Goal: Check status: Verify the current state of an ongoing process or item

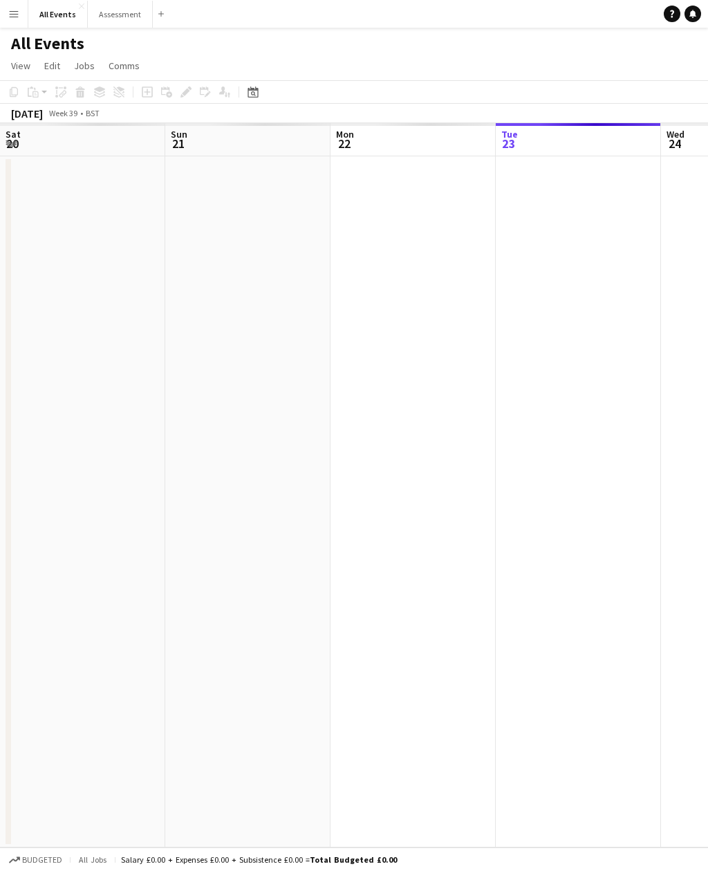
click at [3, 15] on button "Menu" at bounding box center [14, 14] width 28 height 28
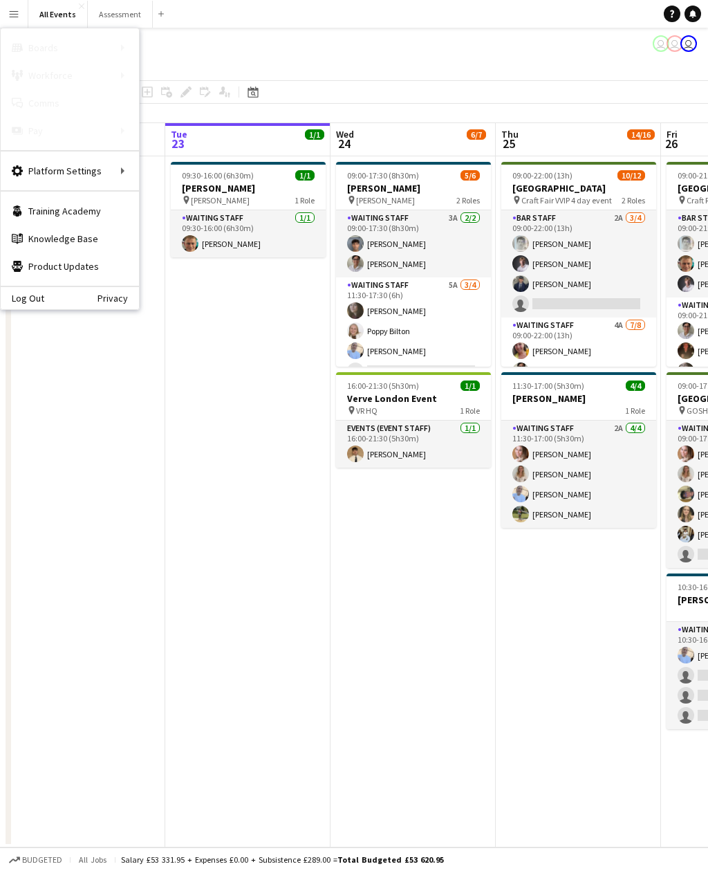
click at [15, 11] on app-icon "Menu" at bounding box center [13, 13] width 11 height 11
click at [221, 73] on link "My Workforce" at bounding box center [209, 76] width 138 height 28
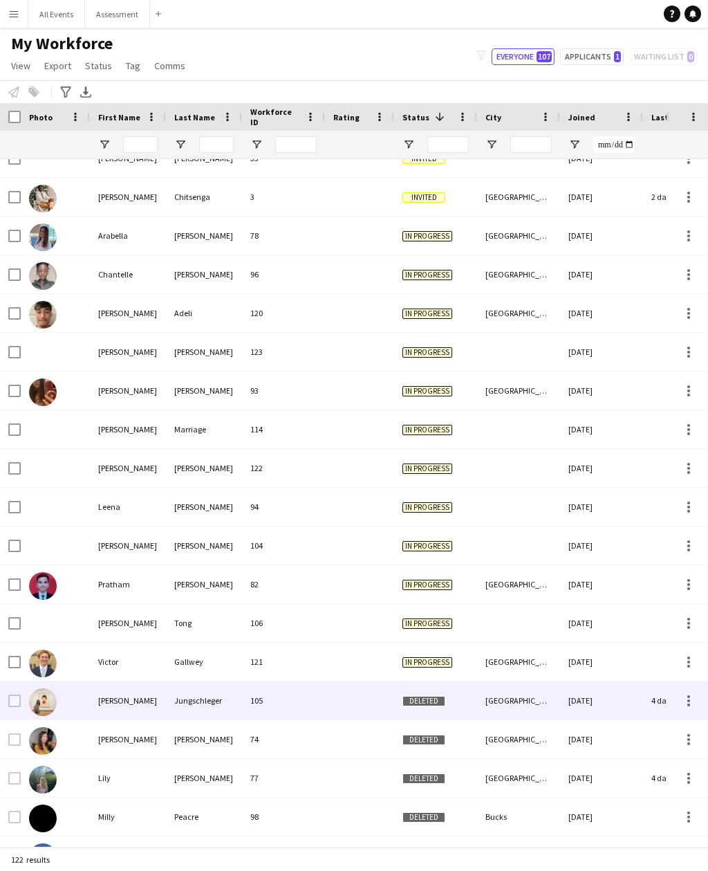
scroll to position [575, 0]
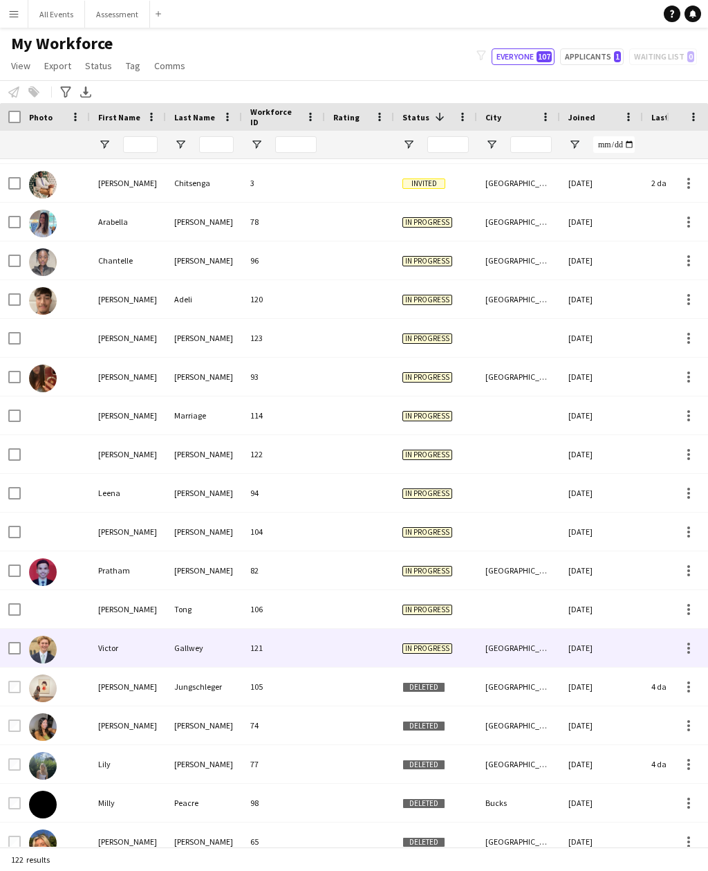
click at [365, 652] on div at bounding box center [359, 648] width 69 height 38
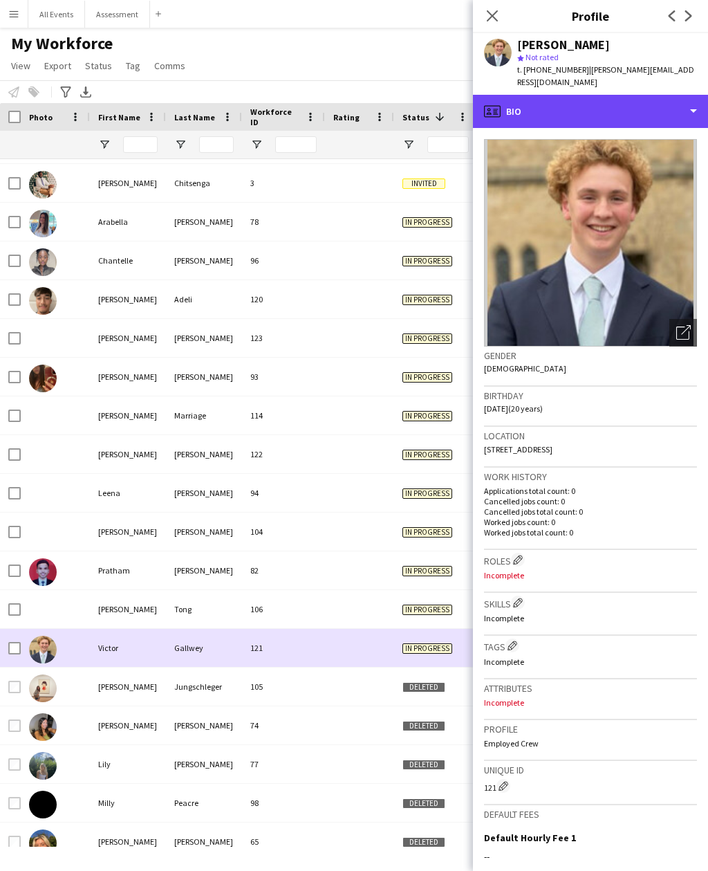
click at [624, 107] on div "profile Bio" at bounding box center [590, 111] width 235 height 33
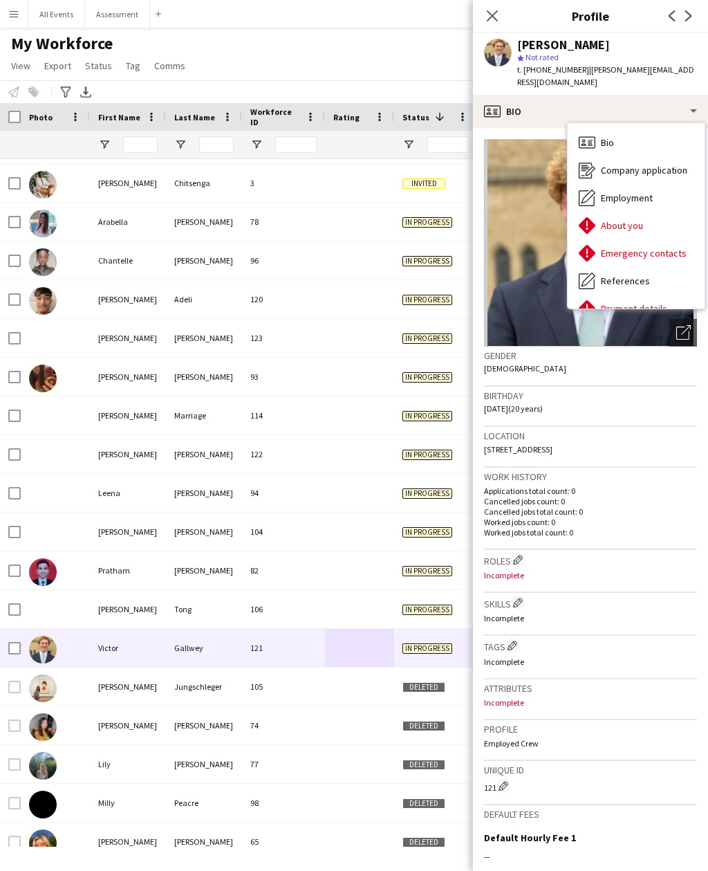
click at [649, 223] on div "About you About you" at bounding box center [636, 226] width 137 height 28
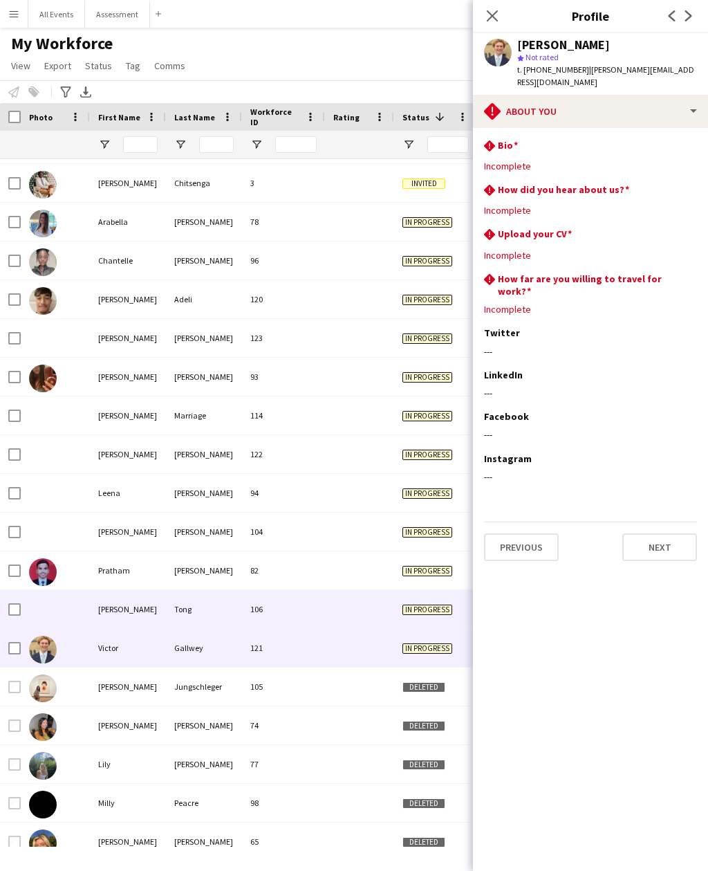
click at [389, 607] on div at bounding box center [359, 609] width 69 height 38
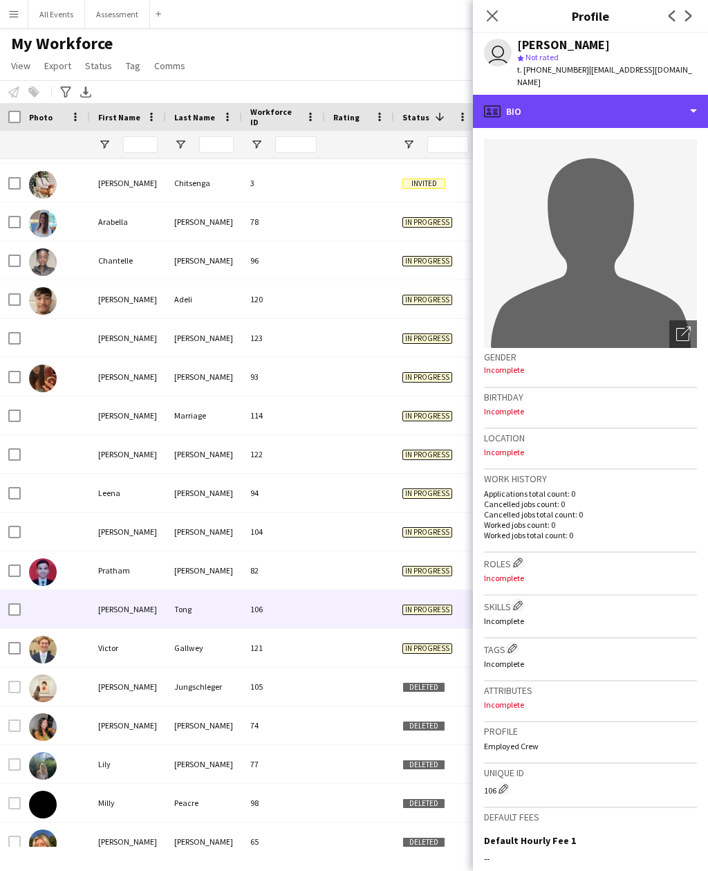
click at [632, 97] on div "profile Bio" at bounding box center [590, 111] width 235 height 33
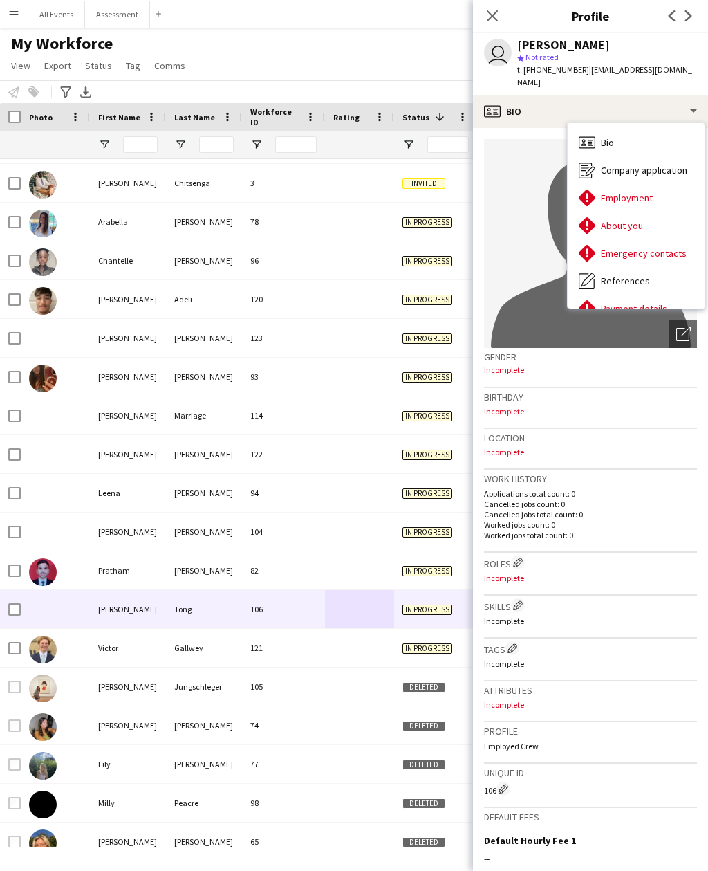
click at [649, 212] on div "About you About you" at bounding box center [636, 226] width 137 height 28
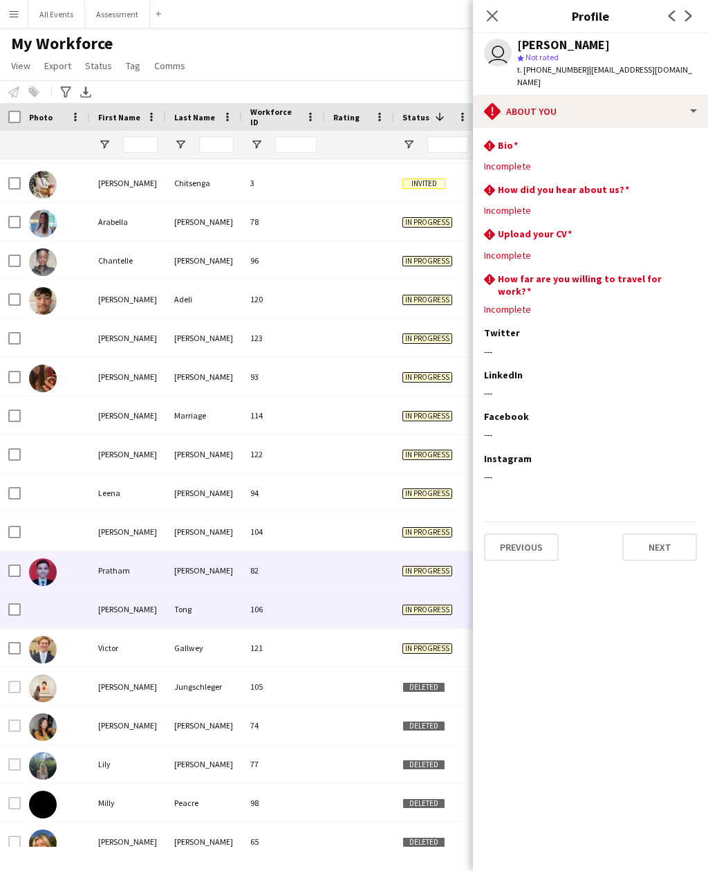
click at [367, 572] on div at bounding box center [359, 570] width 69 height 38
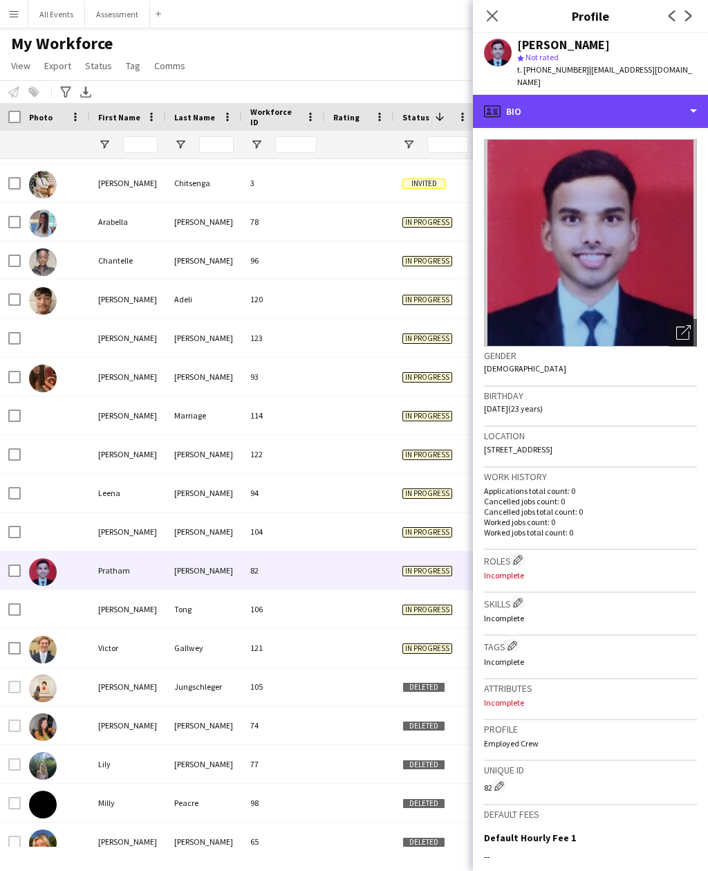
click at [626, 102] on div "profile Bio" at bounding box center [590, 111] width 235 height 33
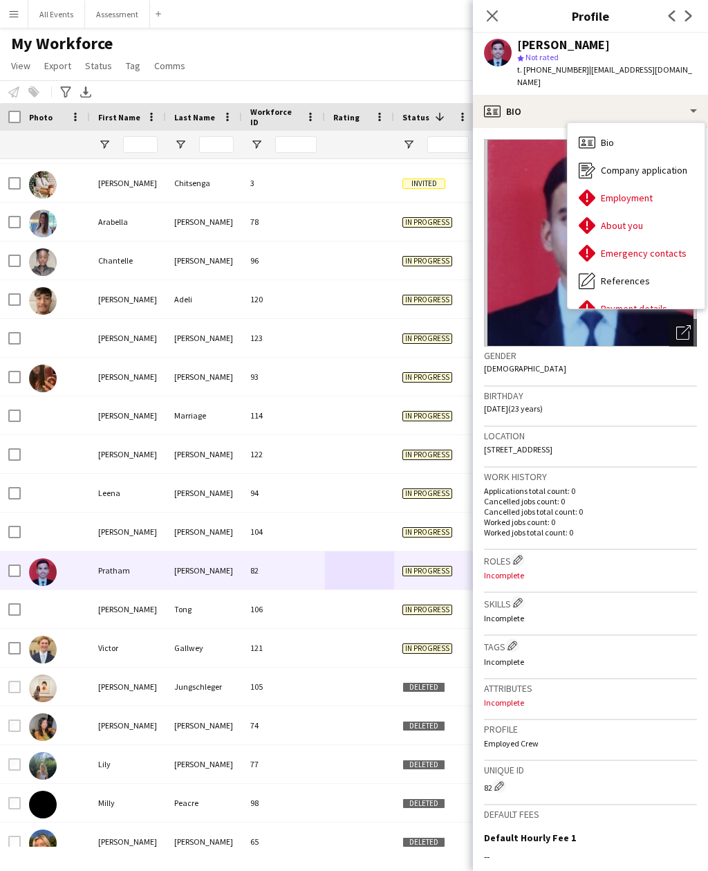
click at [650, 213] on div "About you About you" at bounding box center [636, 226] width 137 height 28
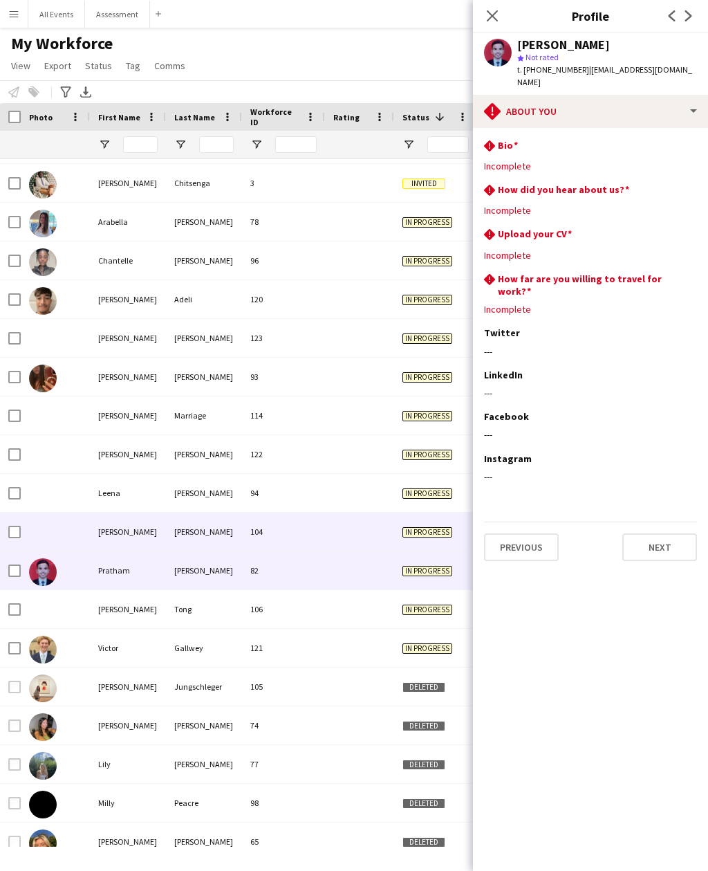
click at [385, 532] on div at bounding box center [359, 532] width 69 height 38
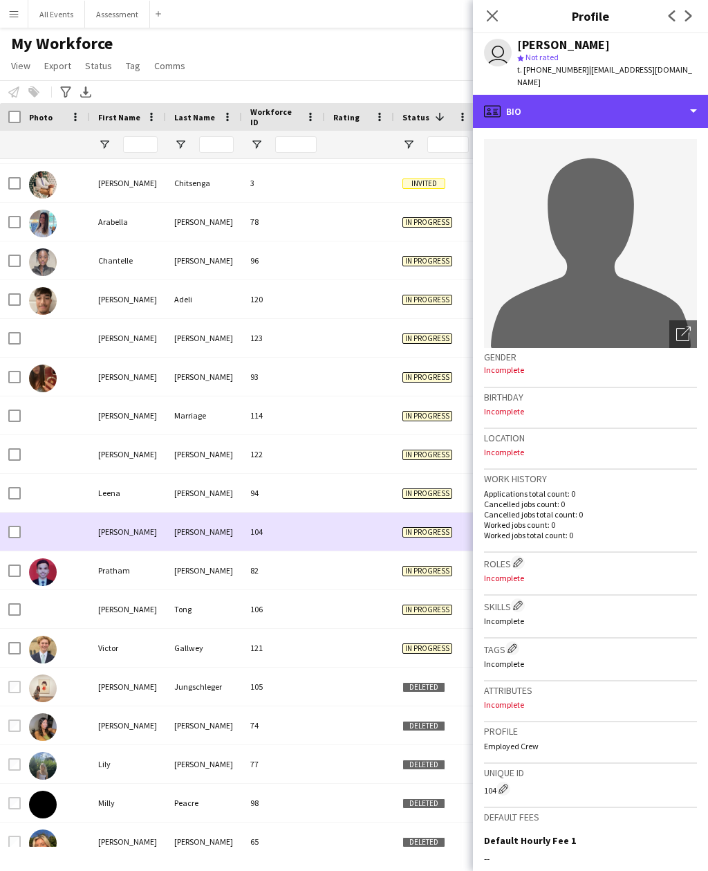
click at [623, 97] on div "profile Bio" at bounding box center [590, 111] width 235 height 33
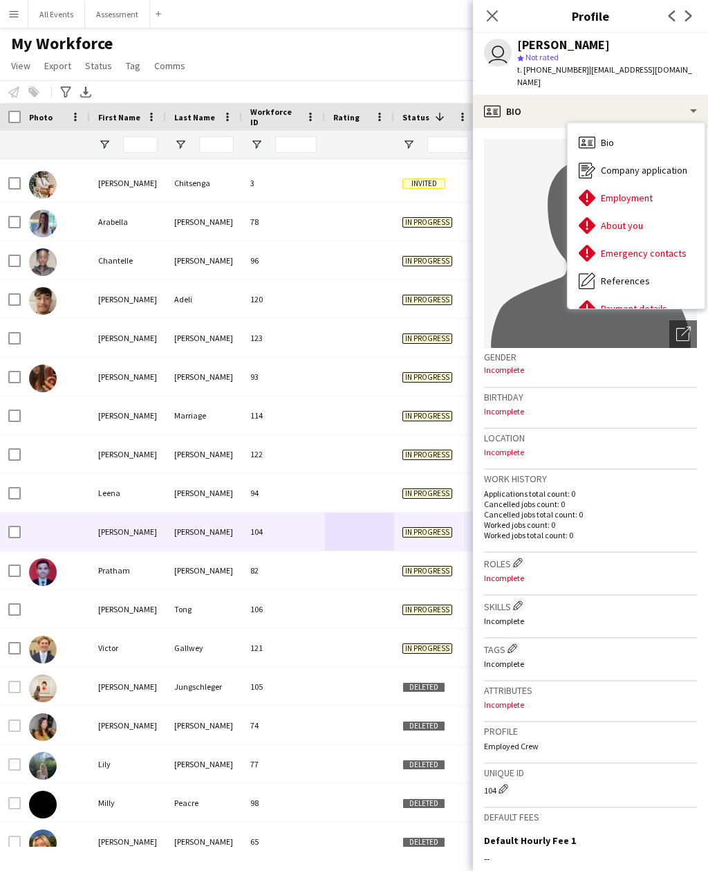
click at [643, 216] on div "About you About you" at bounding box center [636, 226] width 137 height 28
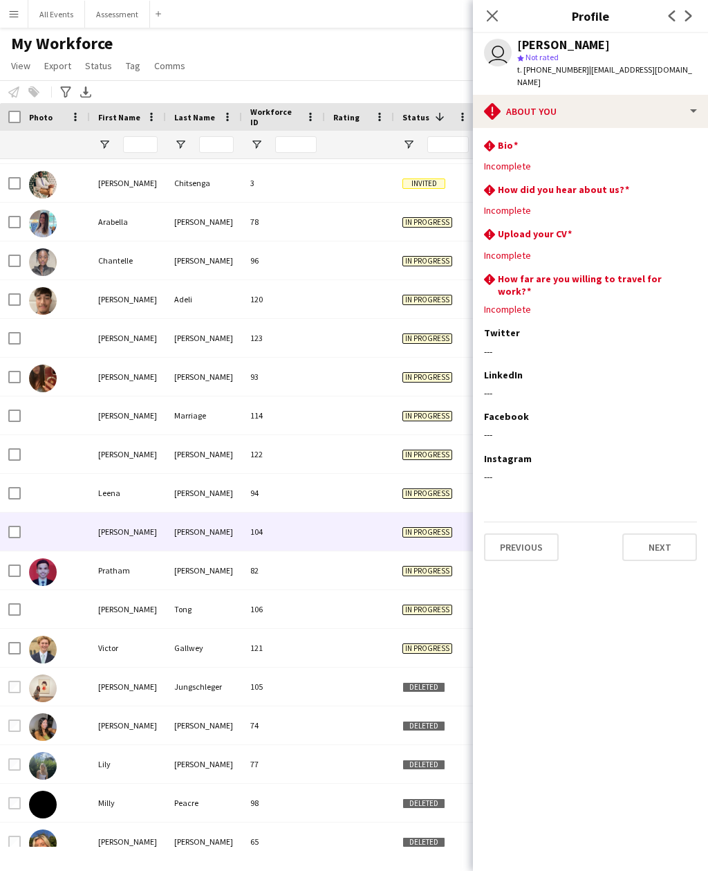
click at [388, 500] on div at bounding box center [359, 493] width 69 height 38
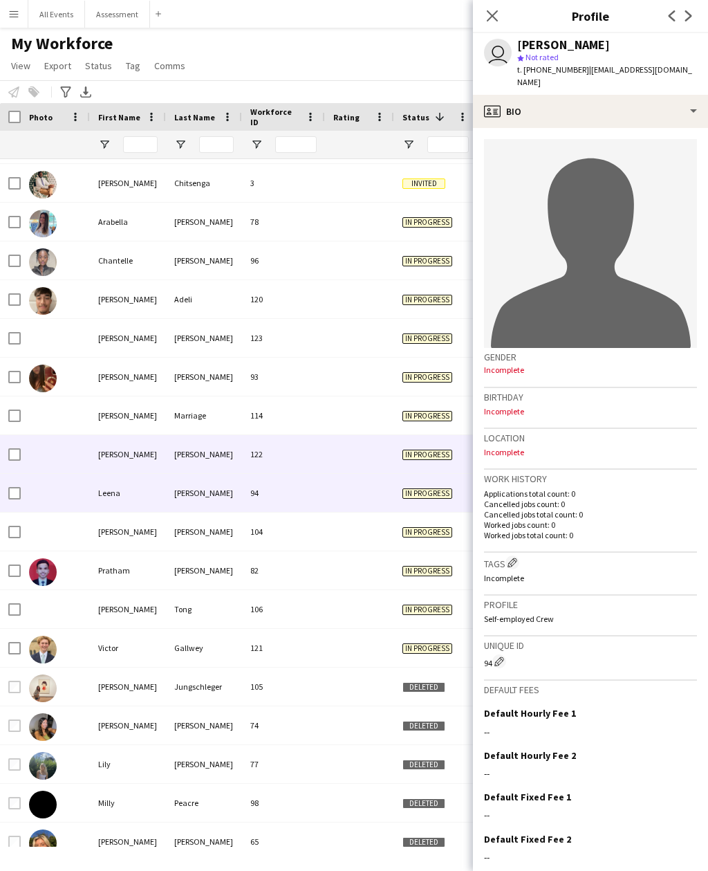
click at [365, 446] on div at bounding box center [359, 454] width 69 height 38
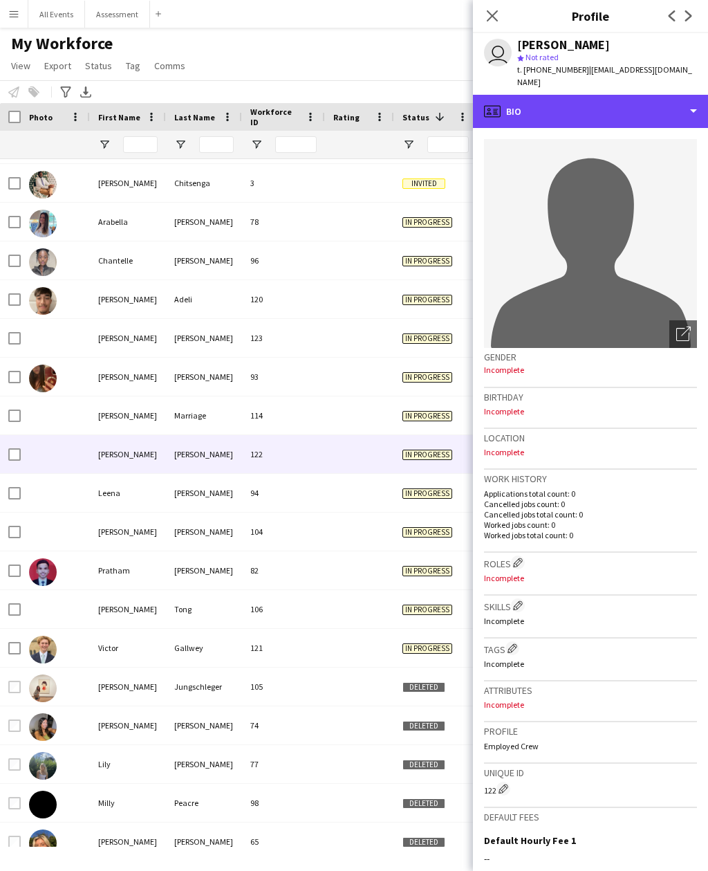
click at [616, 107] on div "profile Bio" at bounding box center [590, 111] width 235 height 33
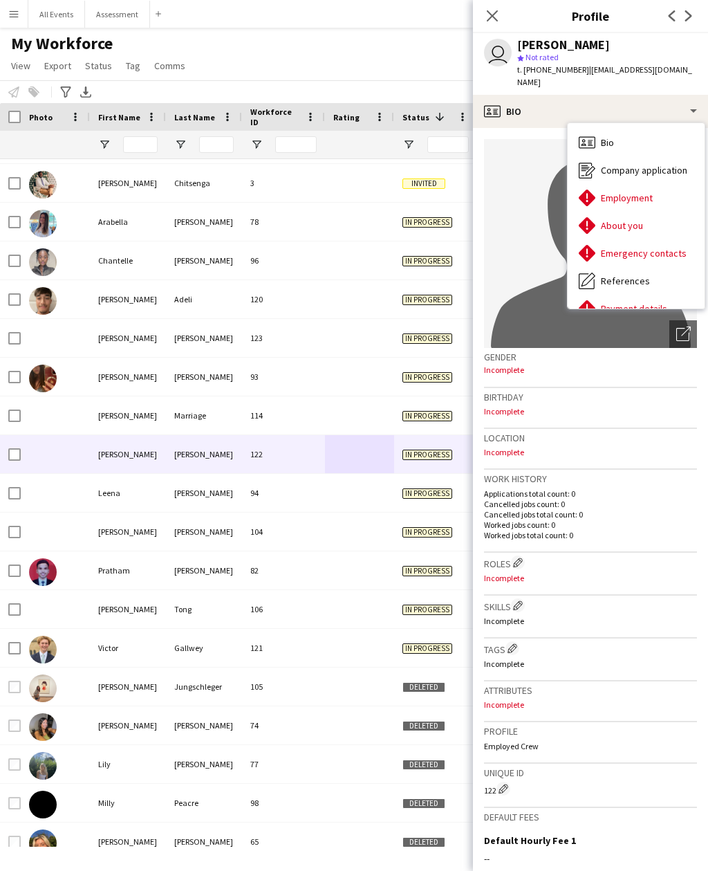
click at [642, 219] on span "About you" at bounding box center [622, 225] width 42 height 12
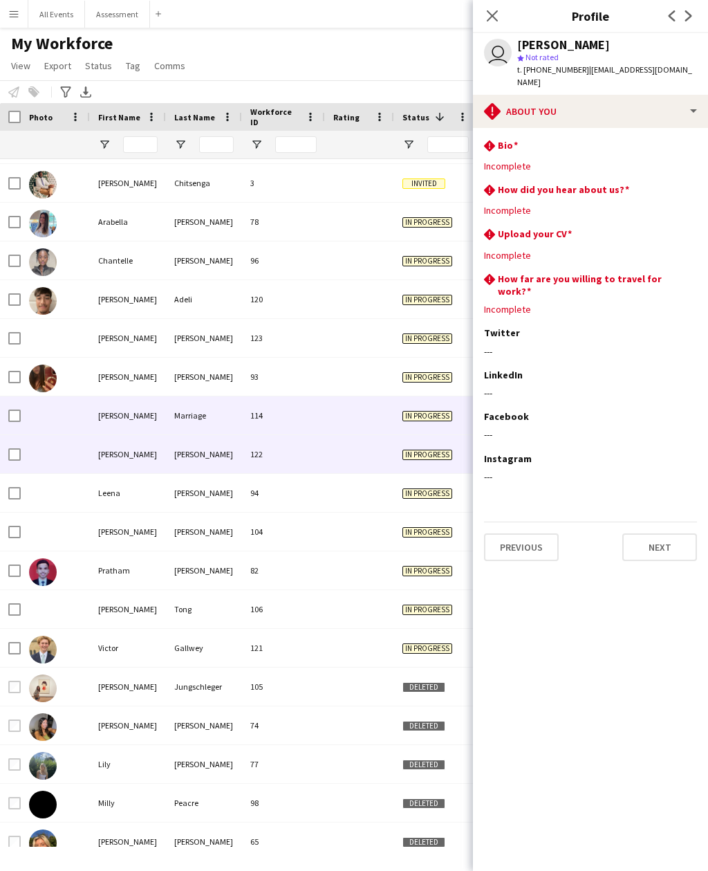
click at [400, 405] on div "In progress" at bounding box center [435, 415] width 83 height 38
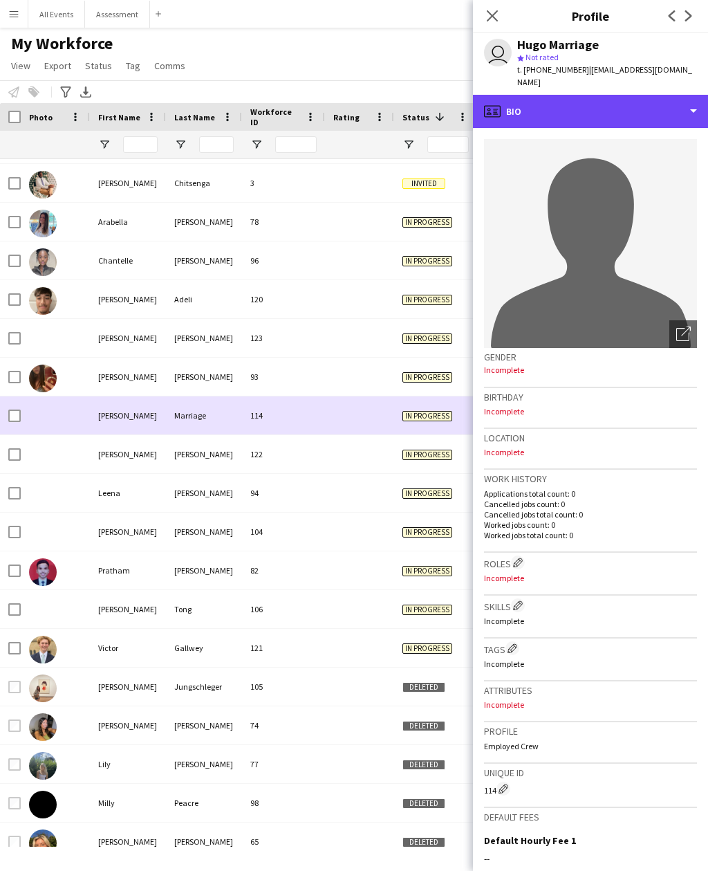
click at [615, 102] on div "profile Bio" at bounding box center [590, 111] width 235 height 33
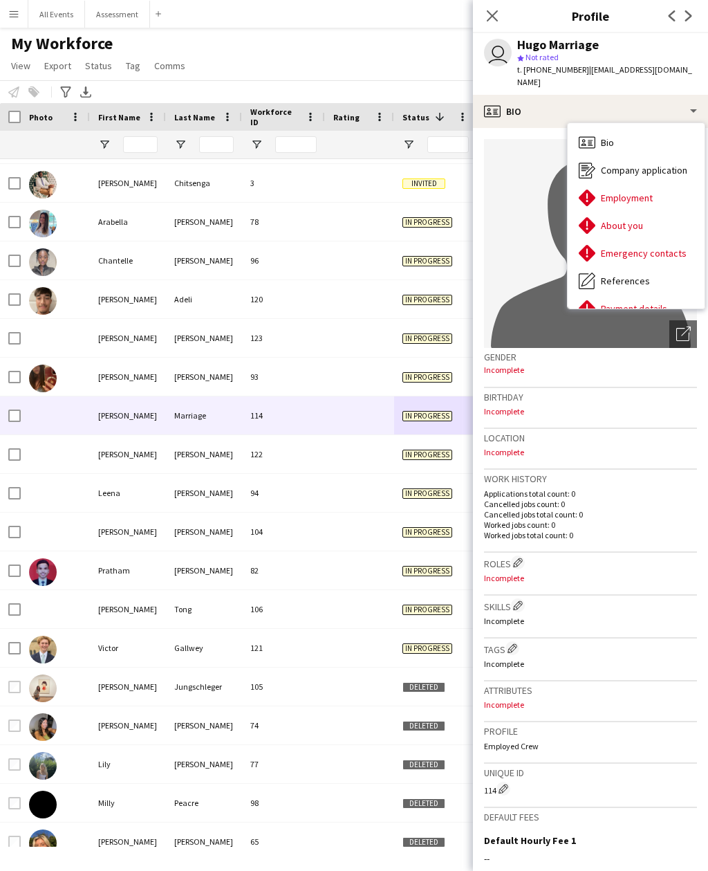
click at [623, 219] on span "About you" at bounding box center [622, 225] width 42 height 12
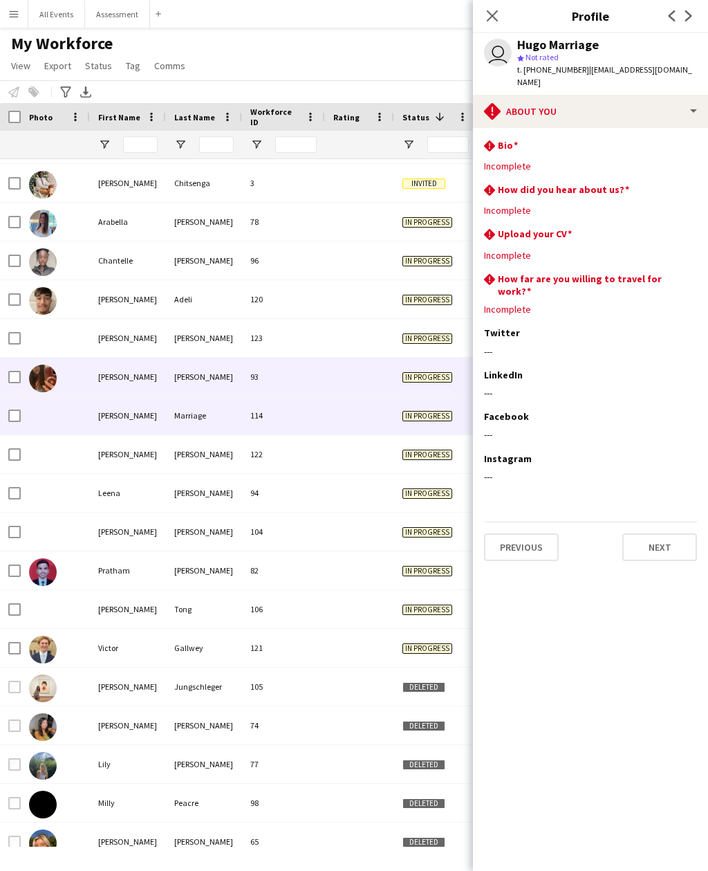
click at [412, 374] on span "In progress" at bounding box center [428, 377] width 50 height 10
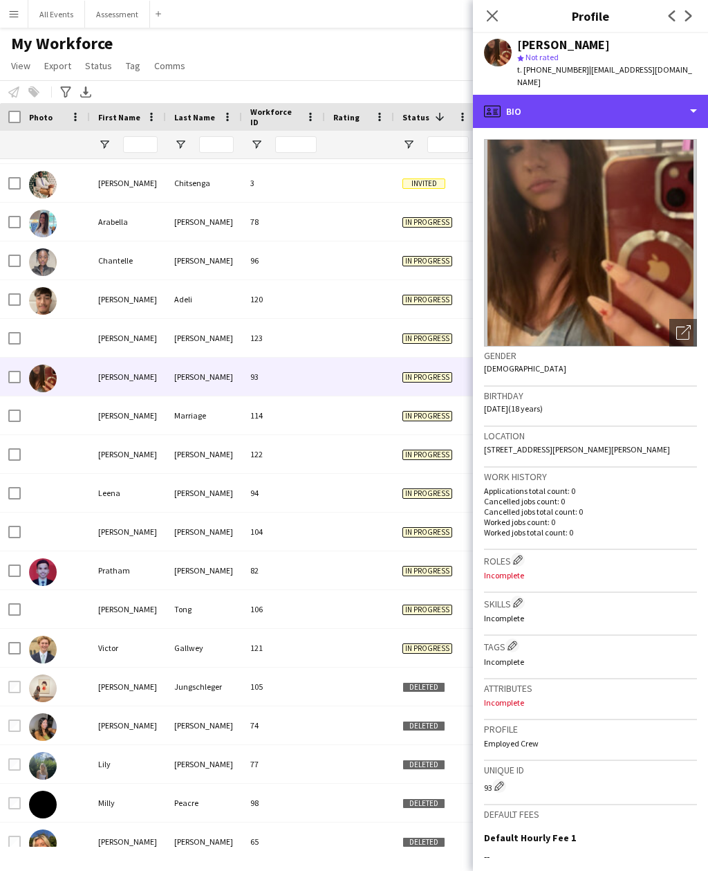
click at [611, 109] on div "profile Bio" at bounding box center [590, 111] width 235 height 33
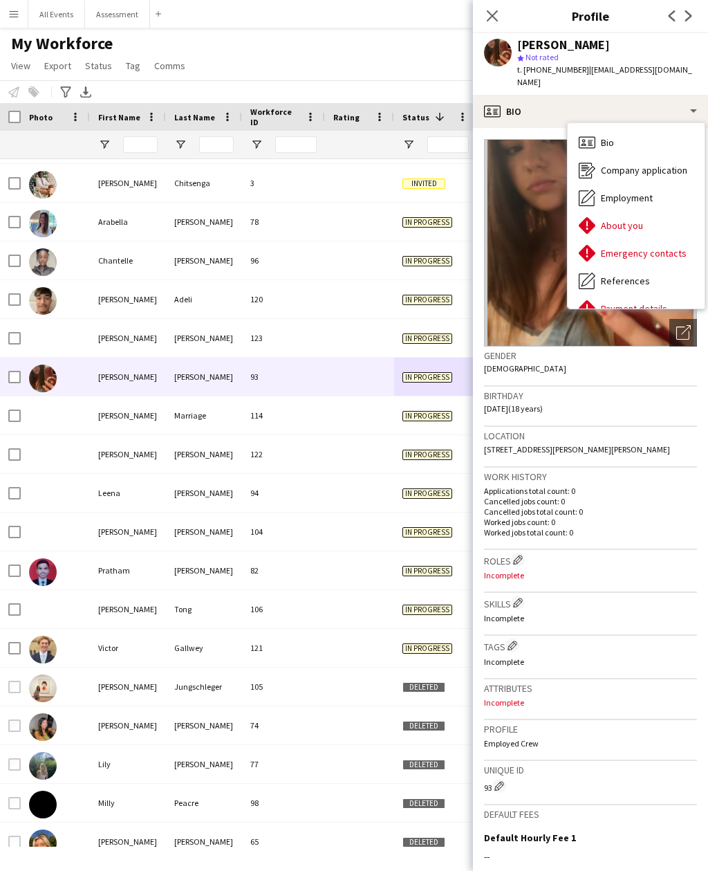
click at [632, 219] on span "About you" at bounding box center [622, 225] width 42 height 12
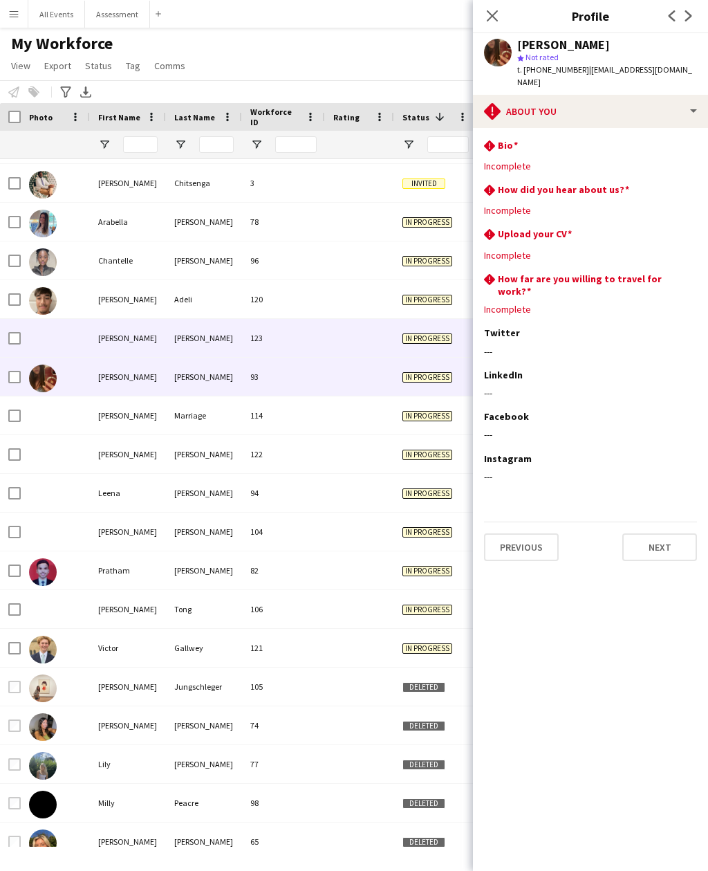
click at [417, 340] on span "In progress" at bounding box center [428, 338] width 50 height 10
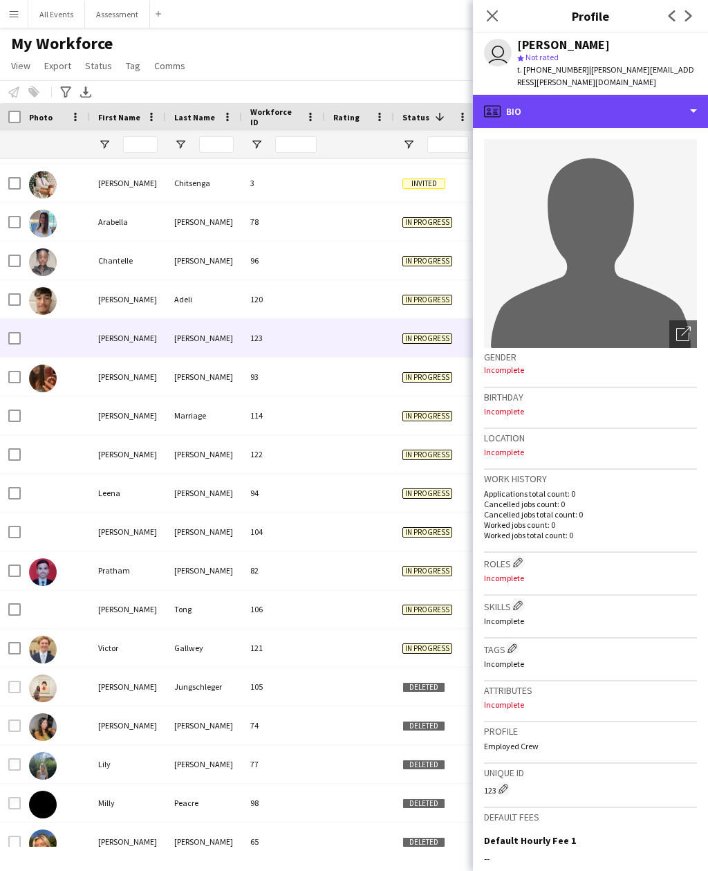
click at [632, 95] on div "profile Bio" at bounding box center [590, 111] width 235 height 33
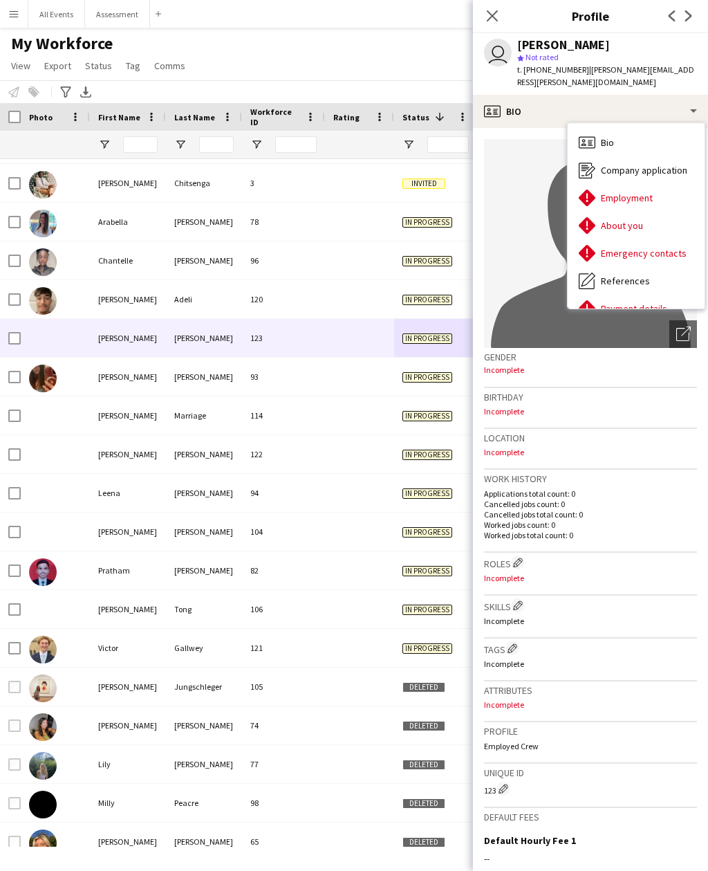
click at [629, 219] on span "About you" at bounding box center [622, 225] width 42 height 12
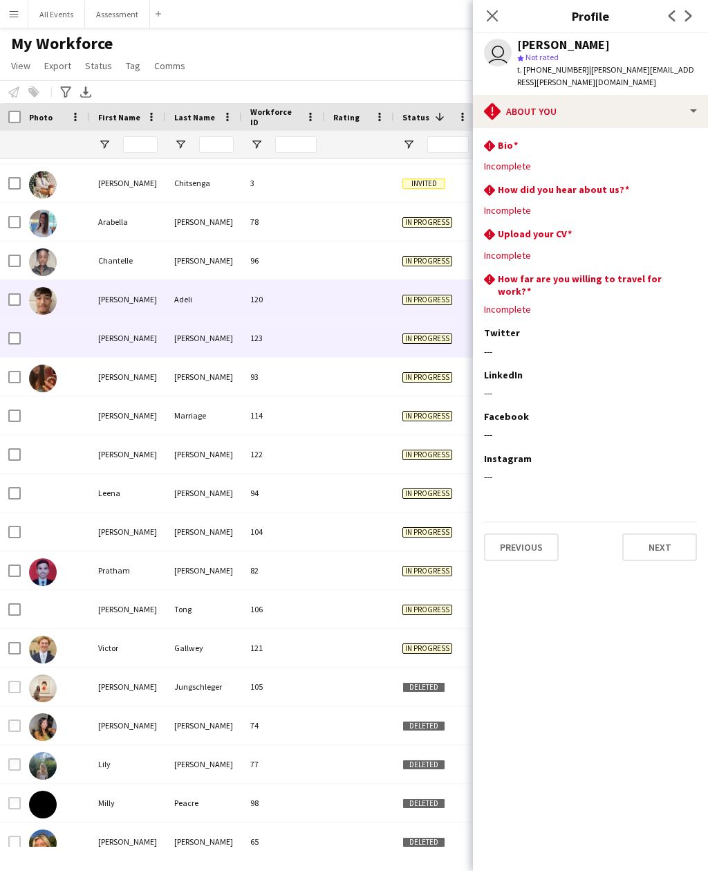
click at [402, 302] on div "In progress" at bounding box center [435, 299] width 83 height 38
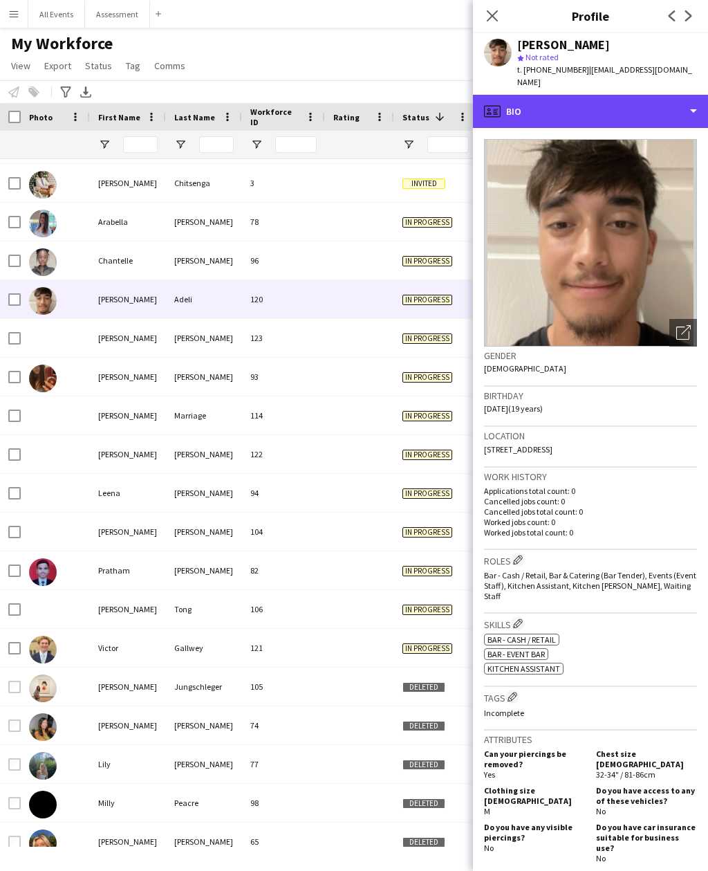
click at [604, 95] on div "profile Bio" at bounding box center [590, 111] width 235 height 33
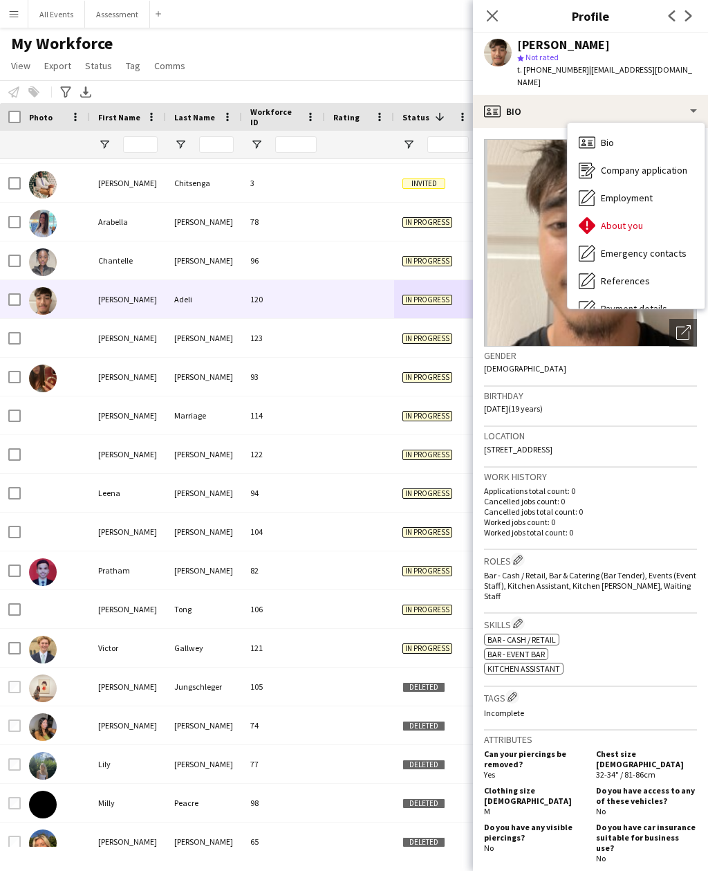
click at [618, 219] on div "About you About you" at bounding box center [636, 226] width 137 height 28
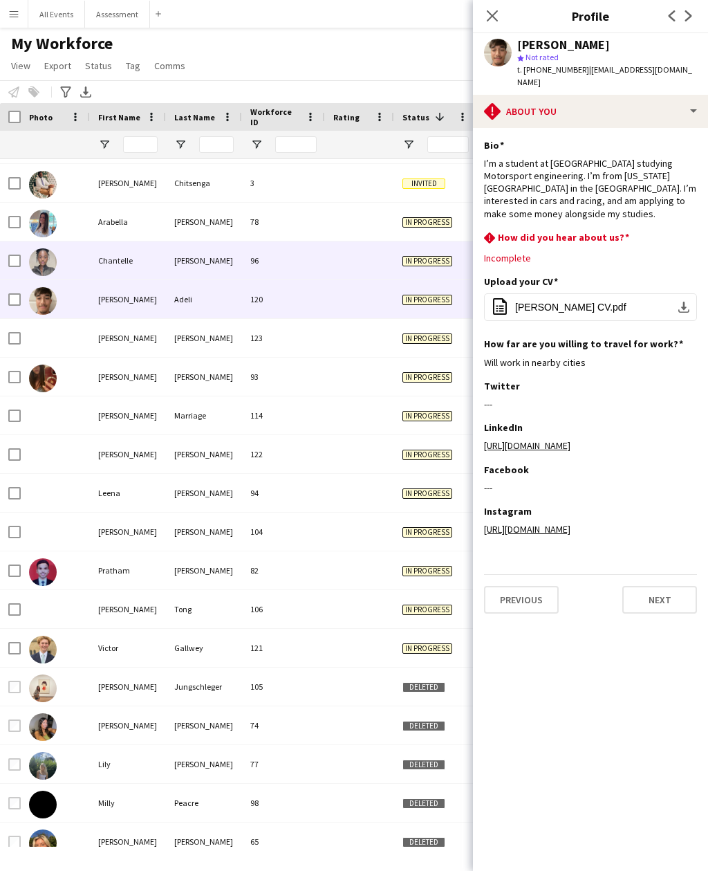
click at [416, 264] on span "In progress" at bounding box center [428, 261] width 50 height 10
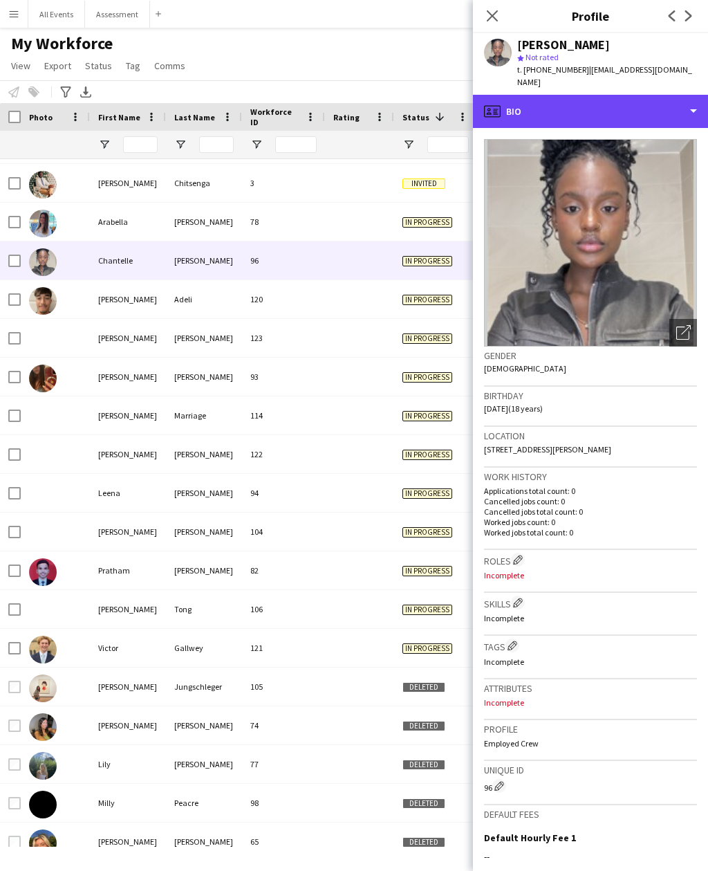
click at [600, 102] on div "profile Bio" at bounding box center [590, 111] width 235 height 33
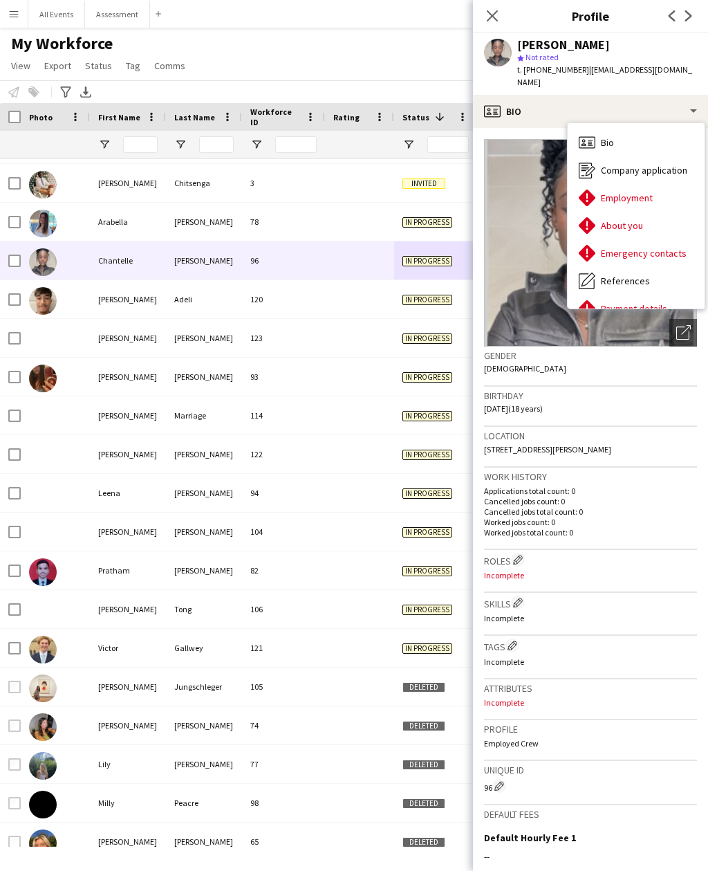
click at [647, 212] on div "About you About you" at bounding box center [636, 226] width 137 height 28
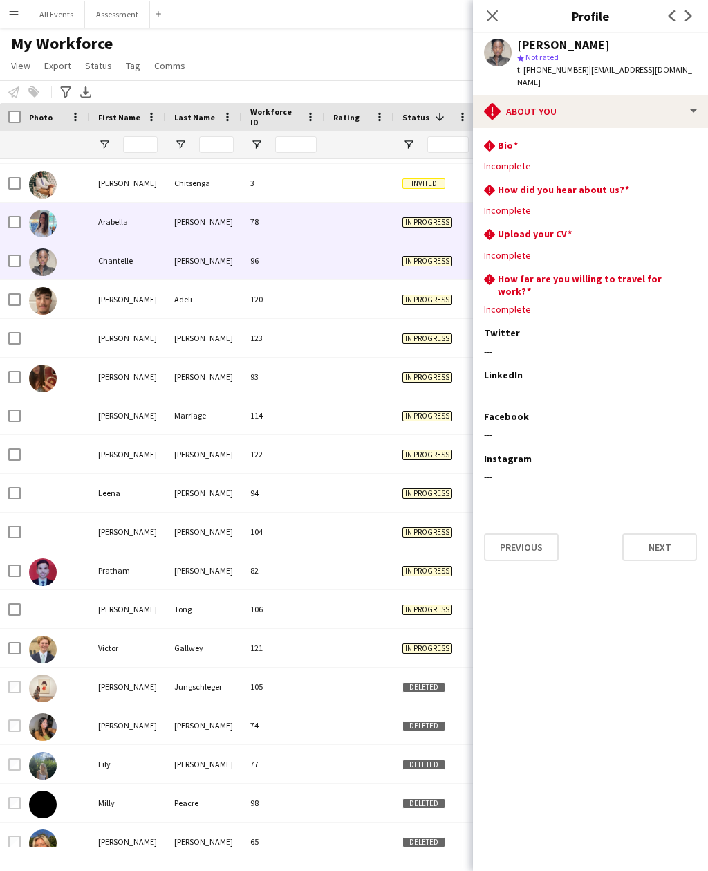
click at [406, 231] on div "In progress" at bounding box center [435, 222] width 83 height 38
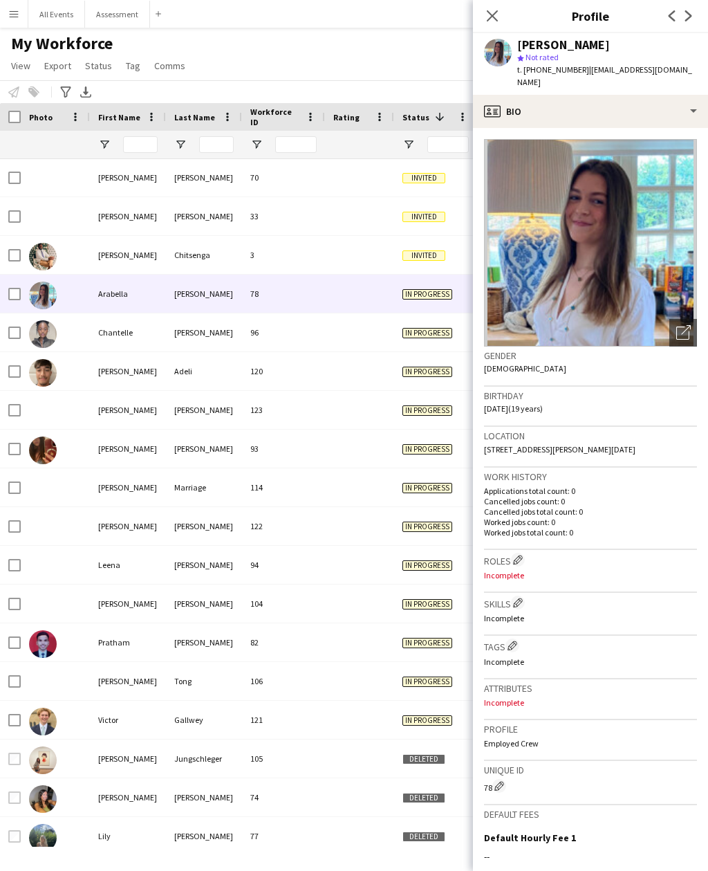
click at [498, 19] on icon "Close pop-in" at bounding box center [492, 15] width 11 height 11
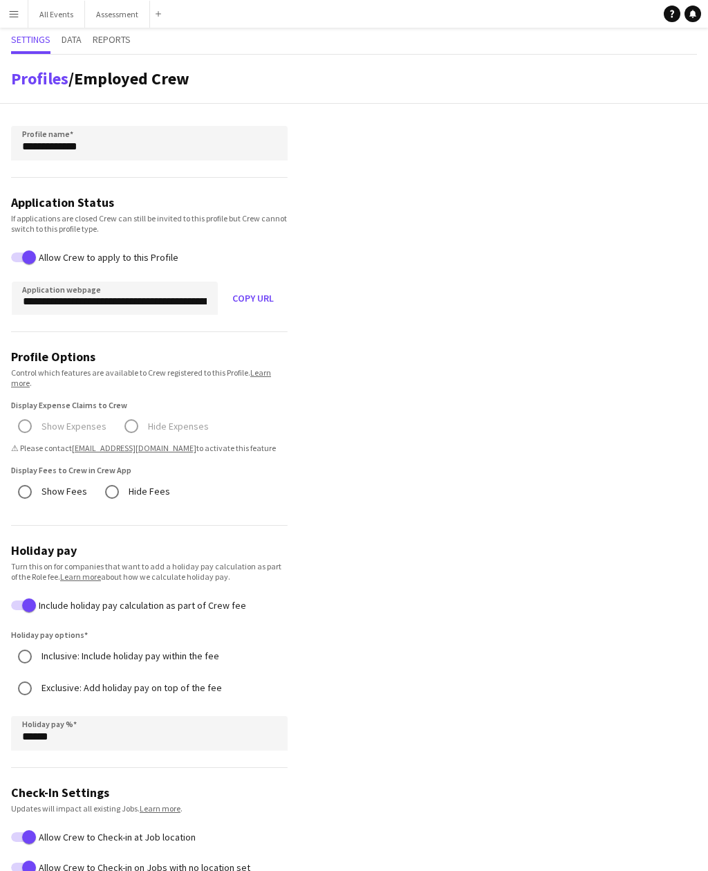
click at [696, 12] on icon "Notifications" at bounding box center [693, 14] width 8 height 8
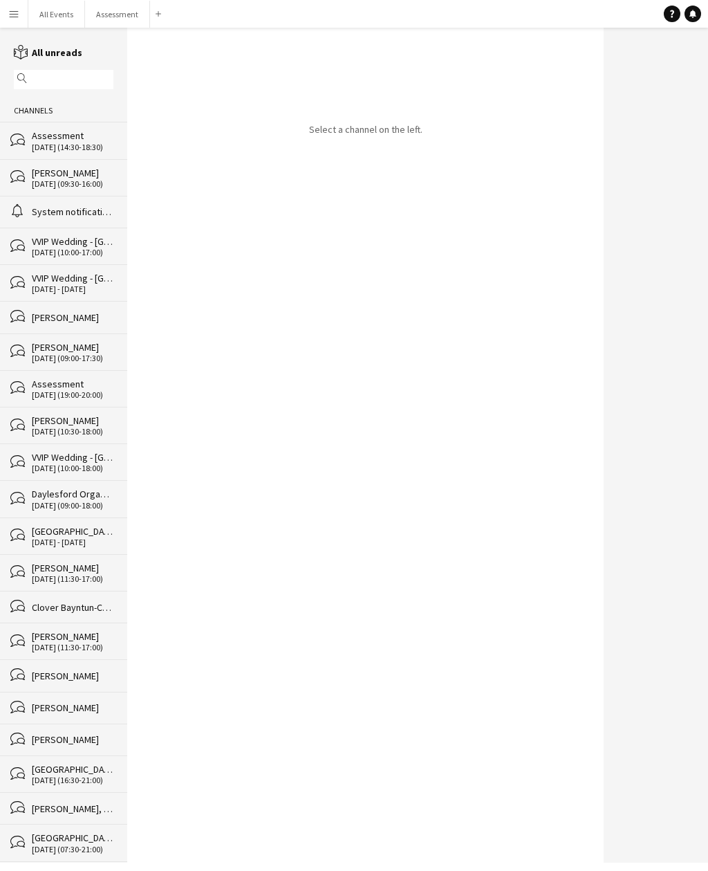
click at [91, 133] on div "bubbles Assessment [DATE] (14:30-18:30)" at bounding box center [63, 140] width 127 height 37
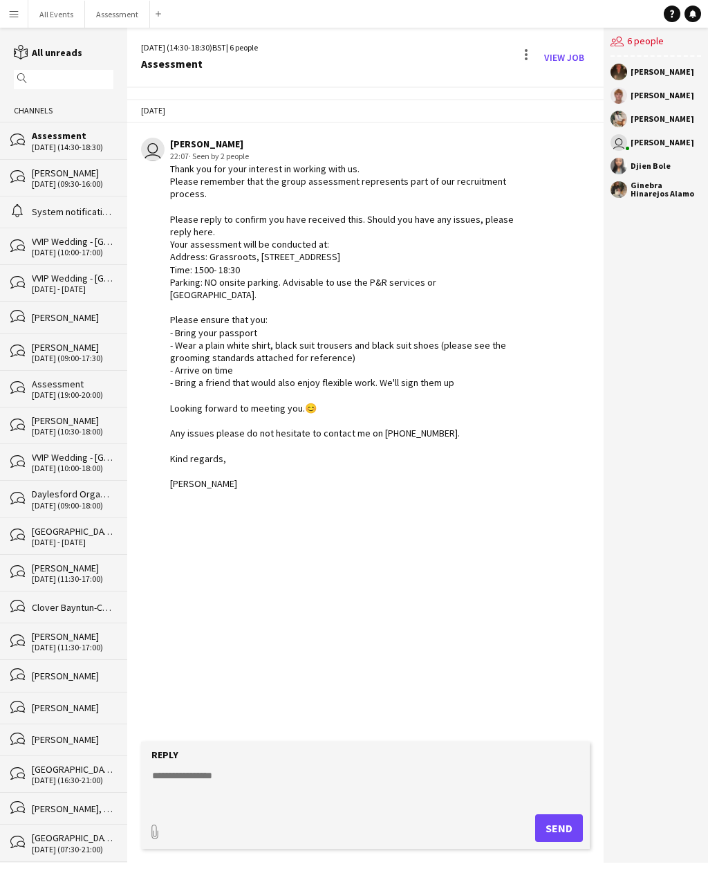
click at [60, 10] on button "All Events Close" at bounding box center [56, 14] width 57 height 27
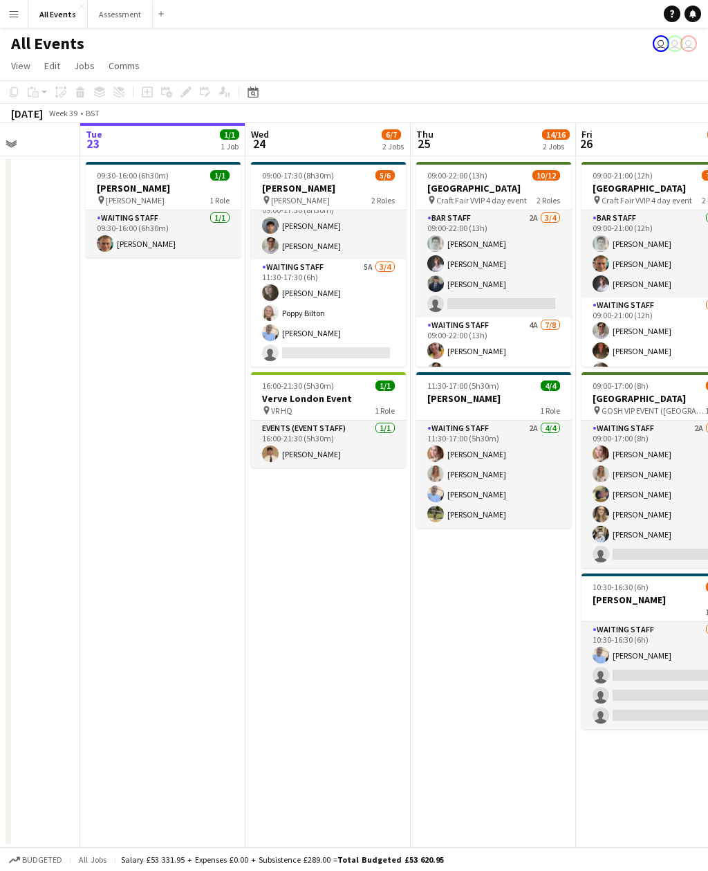
scroll to position [18, 0]
click at [369, 233] on app-card-role "Waiting Staff 3A [DATE] 09:00-17:30 (8h30m) [PERSON_NAME] [PERSON_NAME]" at bounding box center [328, 225] width 155 height 67
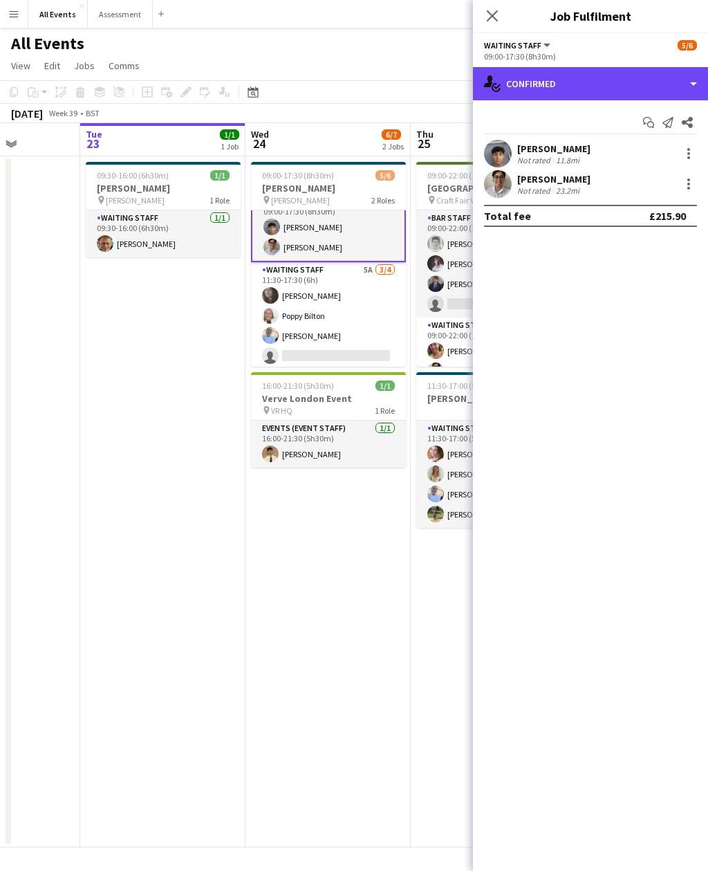
click at [643, 92] on div "single-neutral-actions-check-2 Confirmed" at bounding box center [590, 83] width 235 height 33
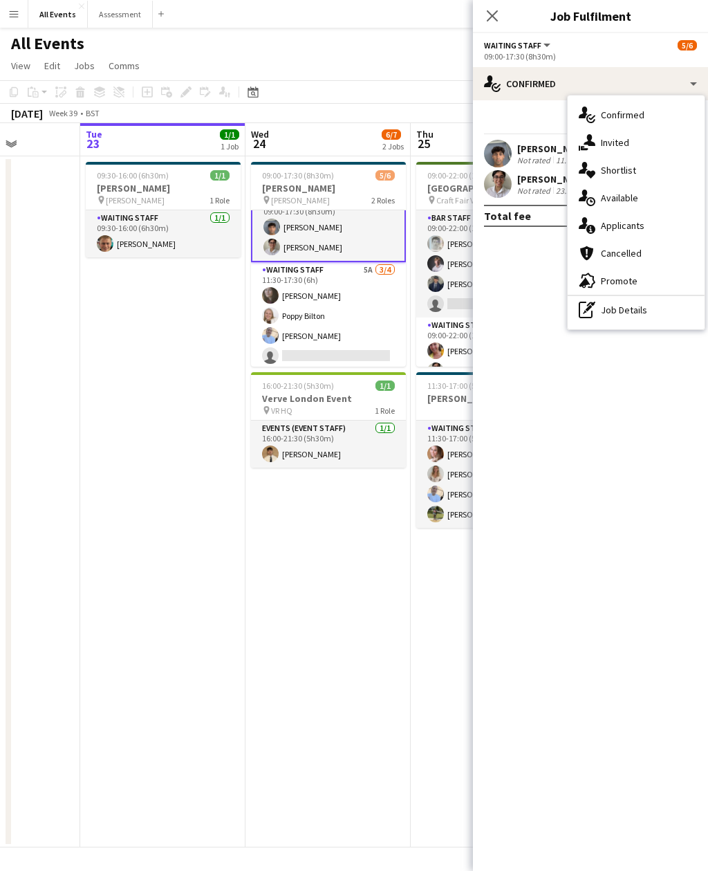
click at [661, 229] on div "single-neutral-actions-information Applicants" at bounding box center [636, 226] width 137 height 28
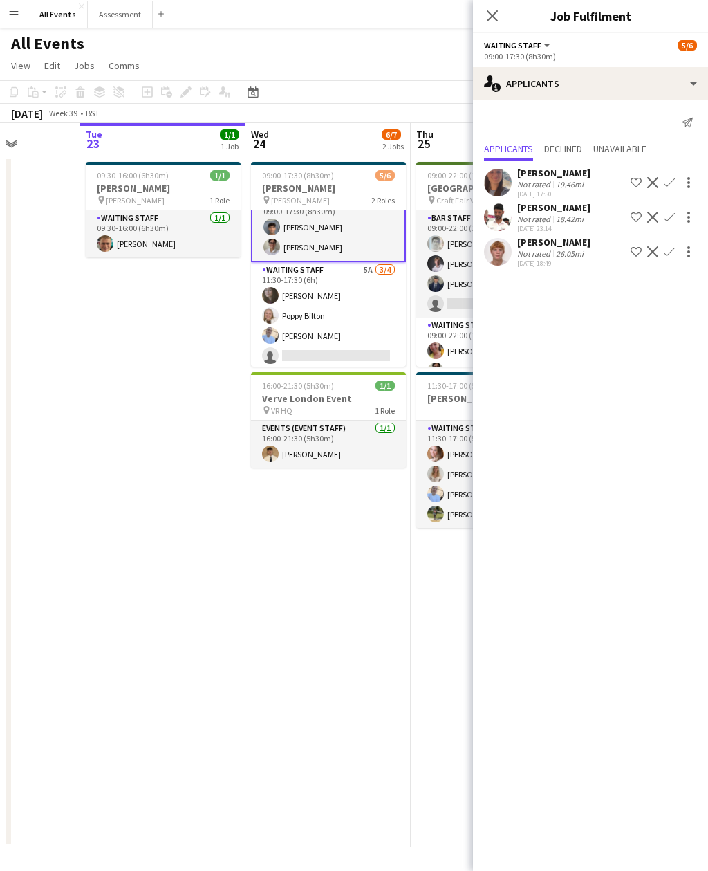
click at [352, 321] on app-card-role "Waiting Staff 5A [DATE] 11:30-17:30 (6h) [PERSON_NAME] Poppy Bilton [PERSON_NAM…" at bounding box center [328, 315] width 155 height 107
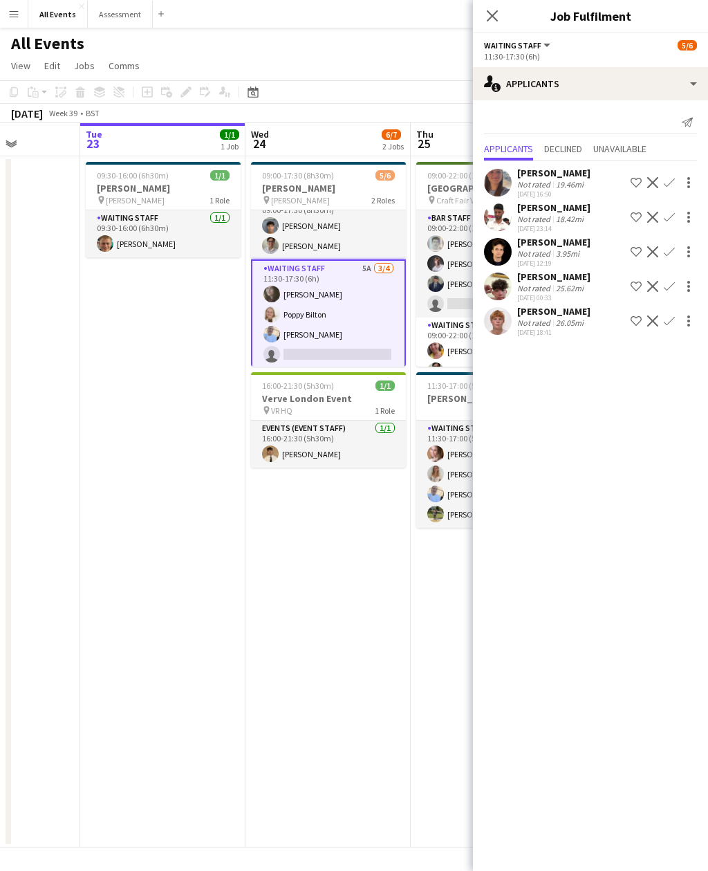
click at [349, 232] on app-card-role "Waiting Staff 3A [DATE] 09:00-17:30 (8h30m) [PERSON_NAME] [PERSON_NAME]" at bounding box center [328, 225] width 155 height 67
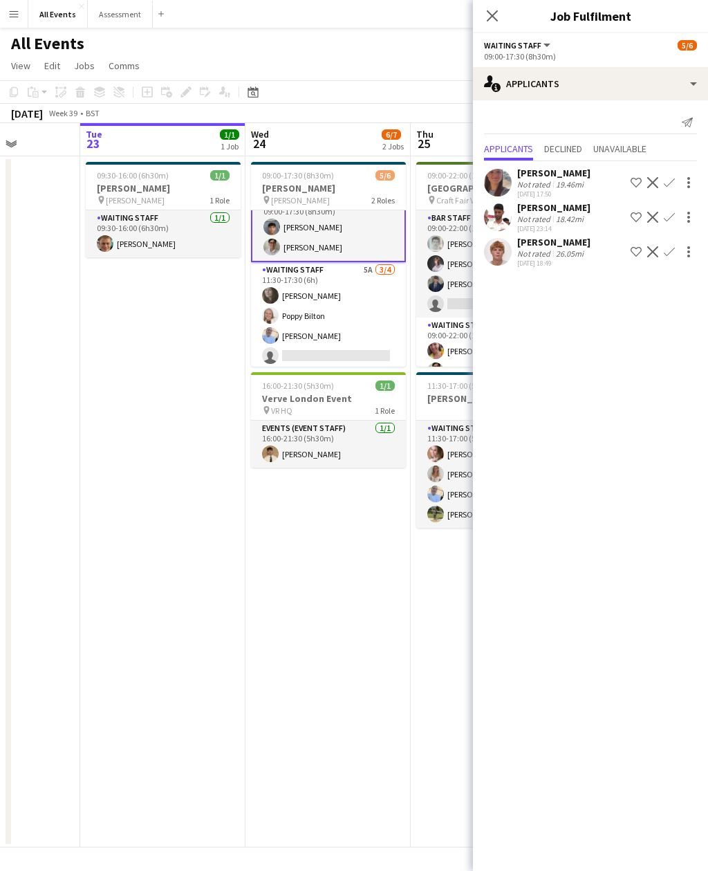
click at [380, 333] on app-card-role "Waiting Staff 5A [DATE] 11:30-17:30 (6h) [PERSON_NAME] Poppy Bilton [PERSON_NAM…" at bounding box center [328, 315] width 155 height 107
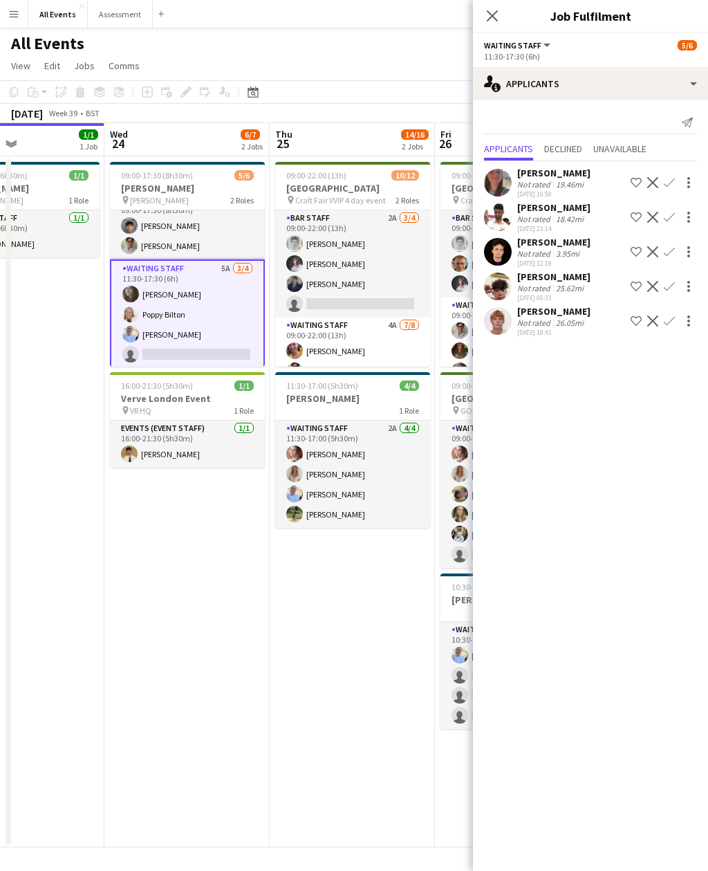
scroll to position [0, 582]
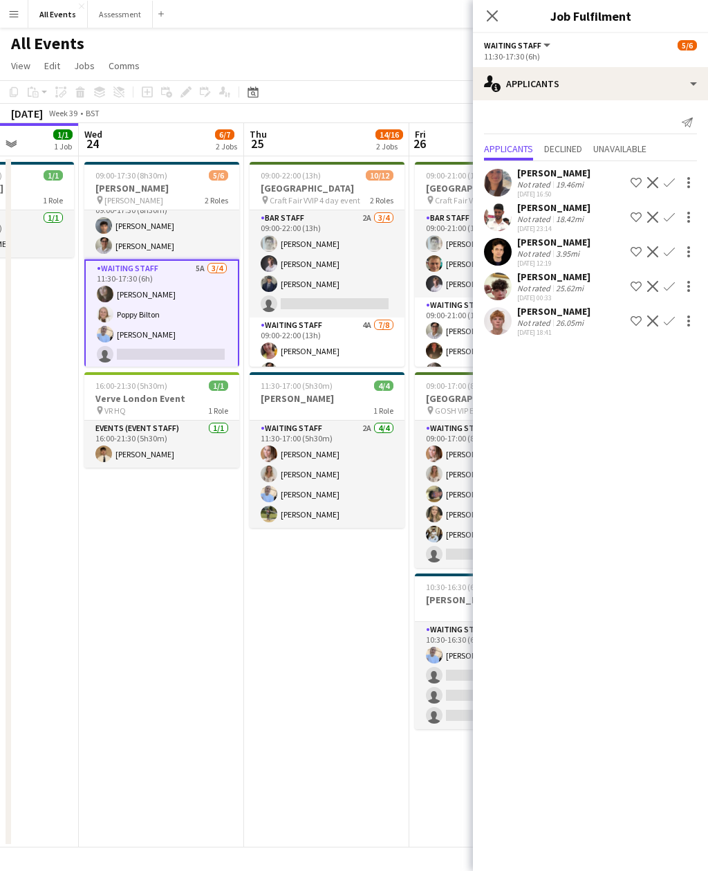
click at [365, 272] on app-card-role "Bar Staff 2A [DATE] 09:00-22:00 (13h) [PERSON_NAME] [PERSON_NAME] [PERSON_NAME]…" at bounding box center [327, 263] width 155 height 107
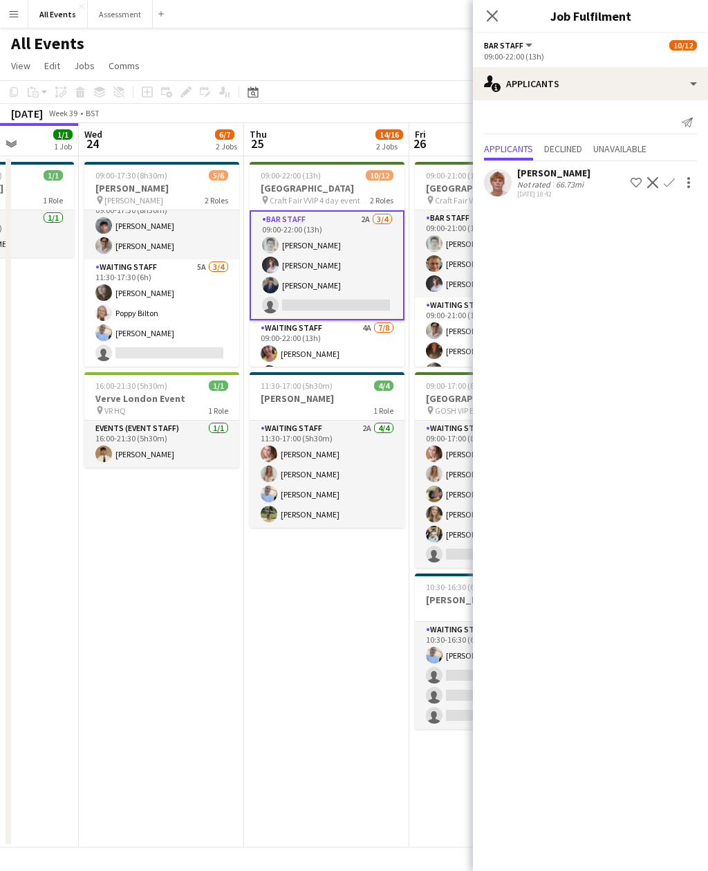
click at [576, 177] on div "[PERSON_NAME]" at bounding box center [553, 173] width 73 height 12
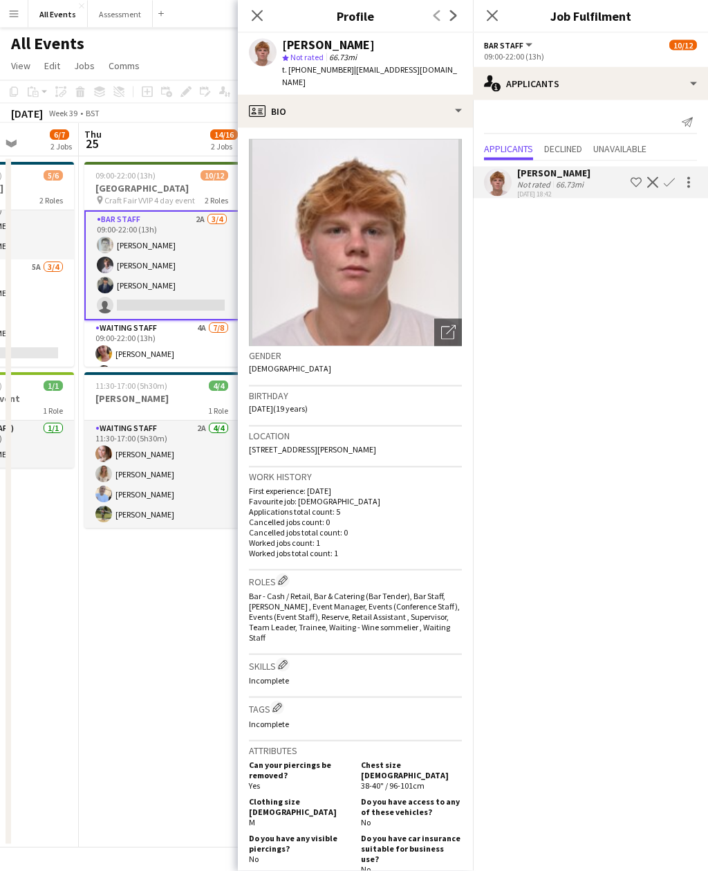
scroll to position [18, 0]
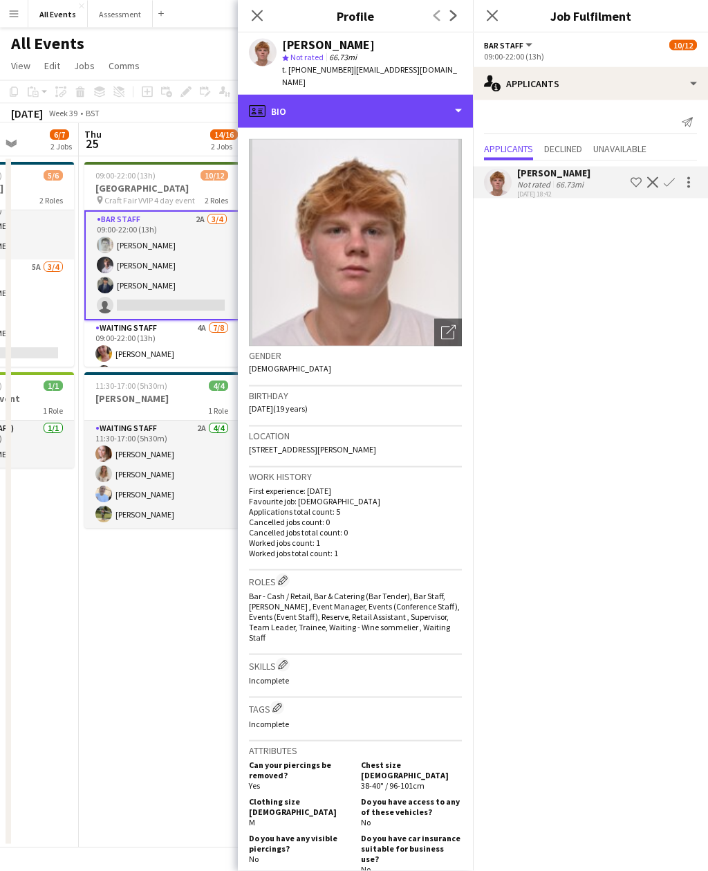
click at [465, 102] on div "profile Bio" at bounding box center [355, 111] width 235 height 33
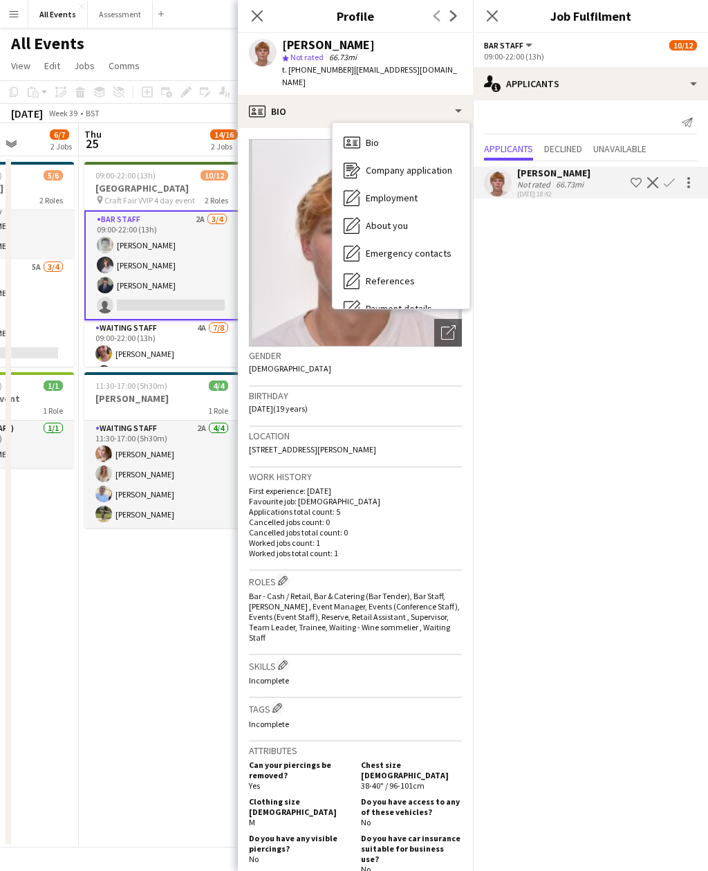
click at [423, 214] on div "About you About you" at bounding box center [401, 226] width 137 height 28
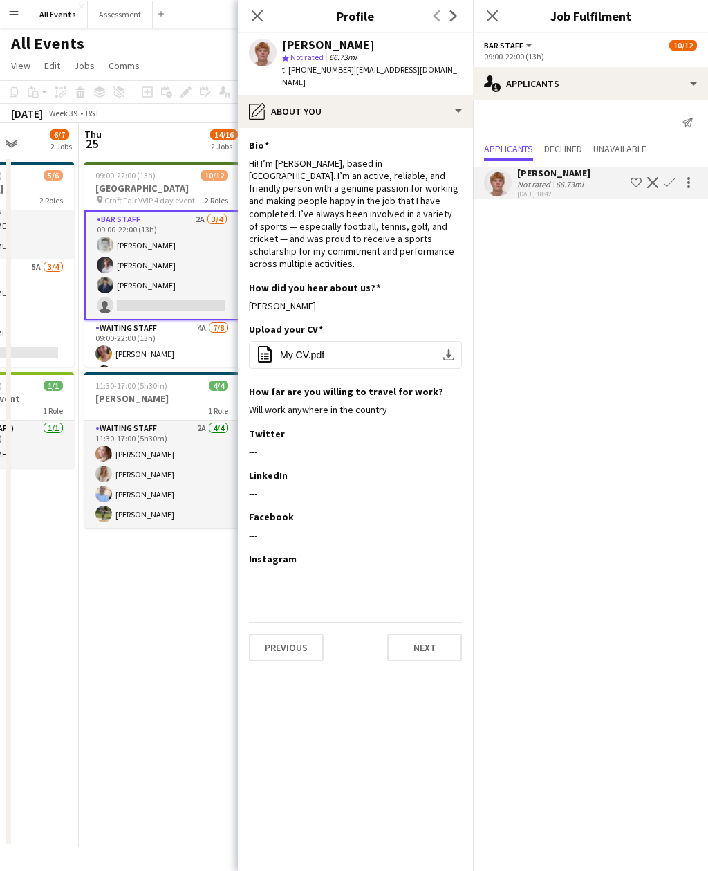
click at [318, 341] on button "office-file-sheet My CV.pdf download-bottom" at bounding box center [355, 355] width 213 height 28
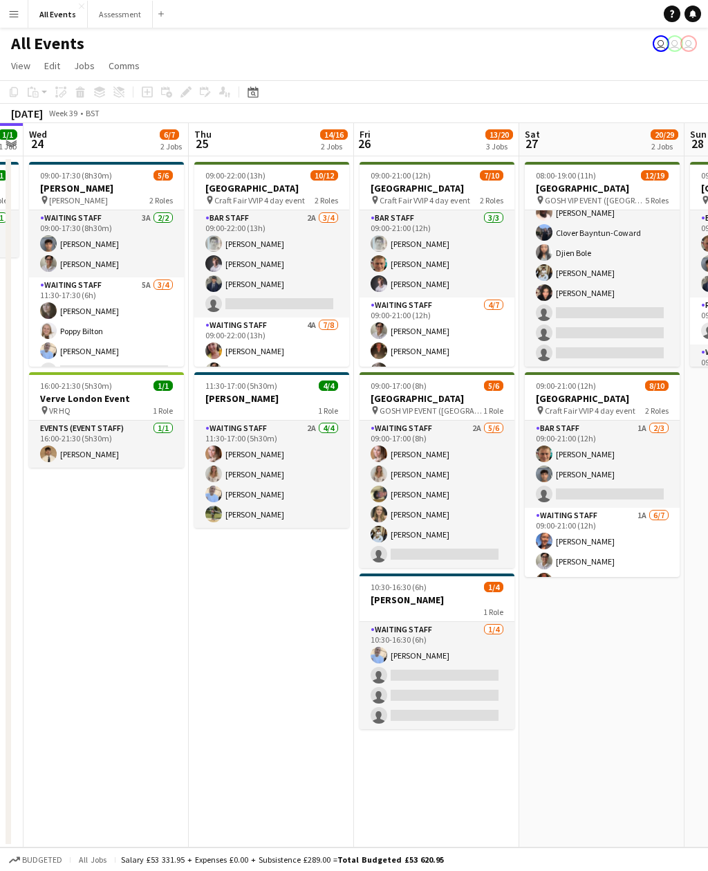
scroll to position [360, 0]
click at [553, 443] on app-card-role "Bar Staff 1A 2/3 09:00-21:00 (12h) George Hayter Arya Firake single-neutral-act…" at bounding box center [602, 464] width 155 height 87
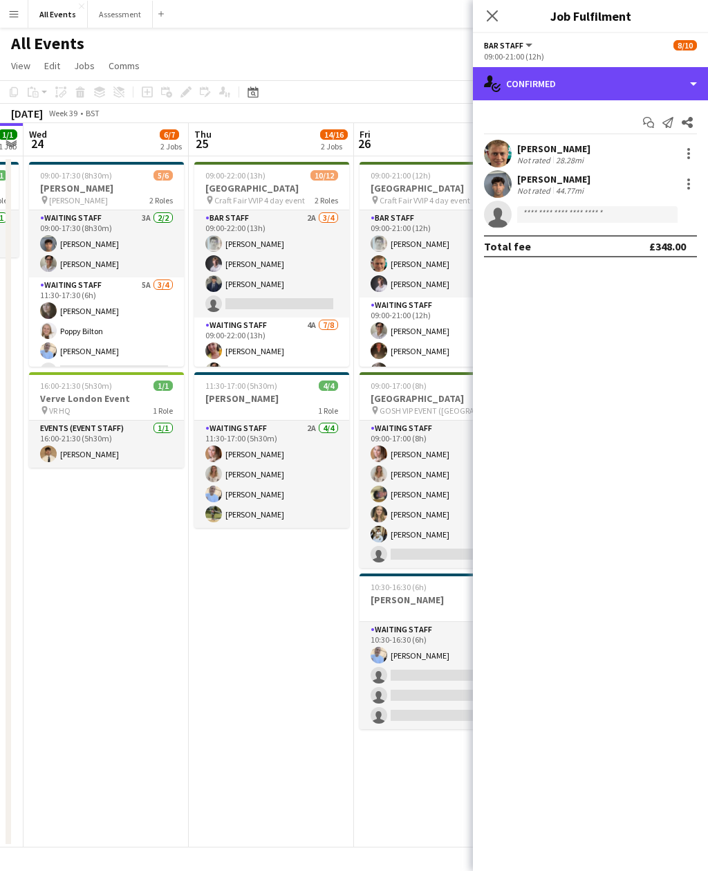
click at [546, 67] on div "single-neutral-actions-check-2 Confirmed" at bounding box center [590, 83] width 235 height 33
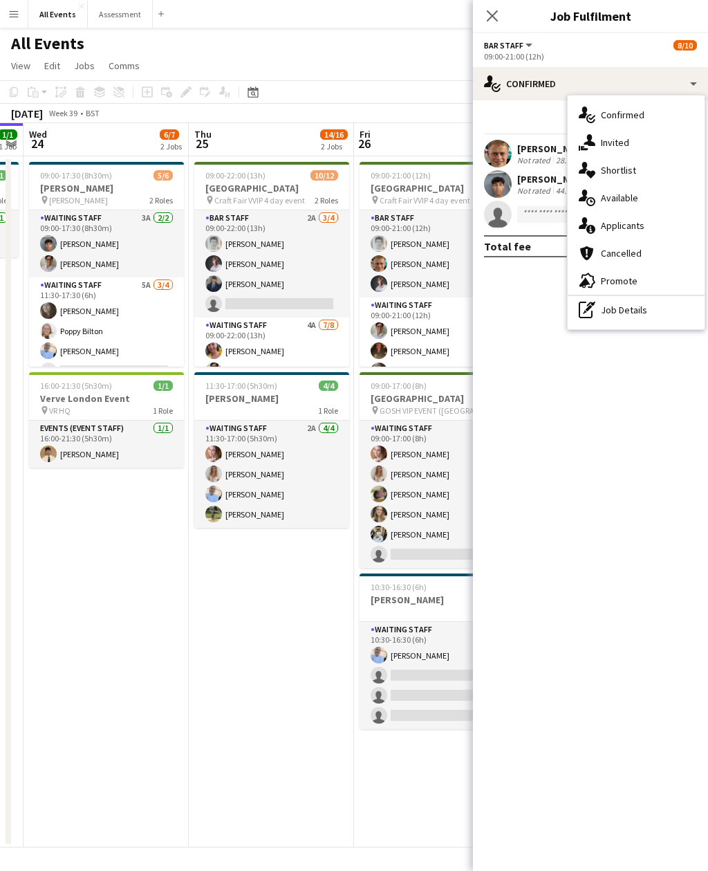
click at [596, 223] on div "single-neutral-actions-information Applicants" at bounding box center [636, 226] width 137 height 28
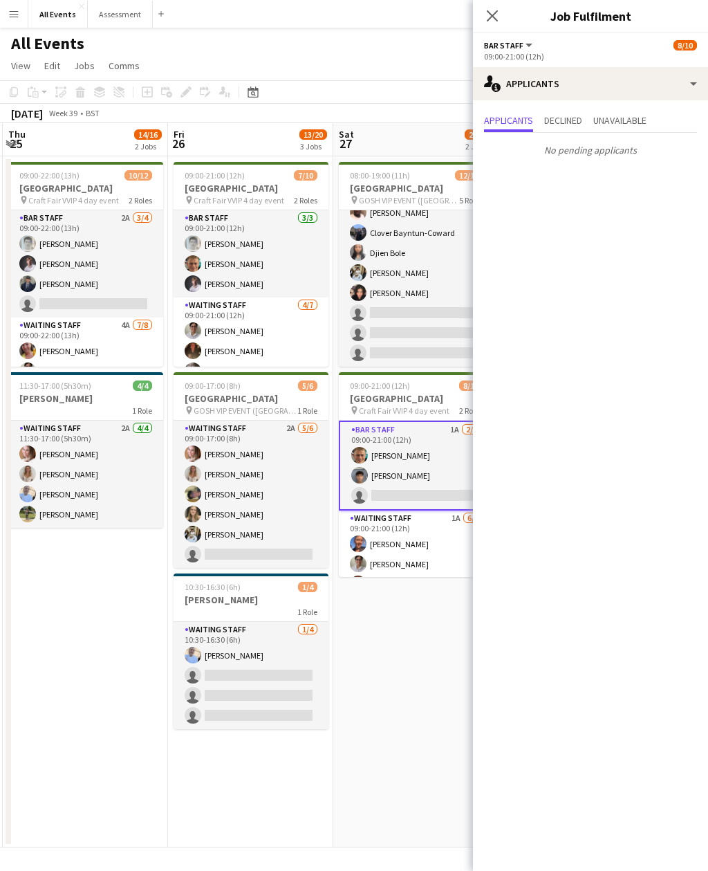
scroll to position [0, 342]
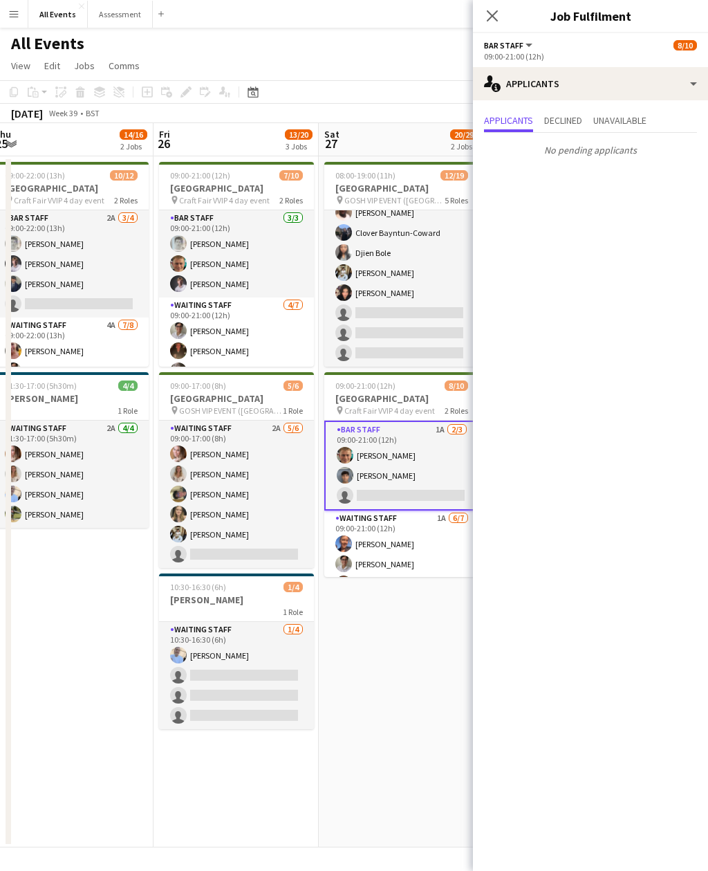
click at [385, 551] on app-card-role "Waiting Staff 1A 6/7 09:00-21:00 (12h) Erin Lambourn Emily Reeve Austin Pyle Al…" at bounding box center [401, 596] width 155 height 172
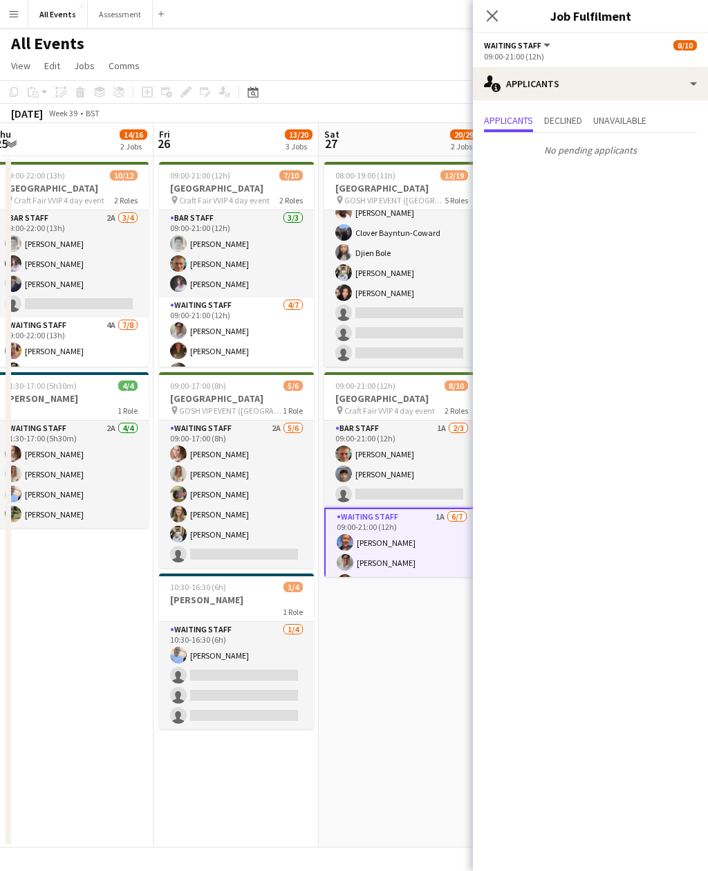
click at [362, 320] on app-card-role "Waiting Staff 8/11 11:00-19:00 (8h) Annabel Smith Daniel Varga Franco Rubinstei…" at bounding box center [401, 243] width 155 height 248
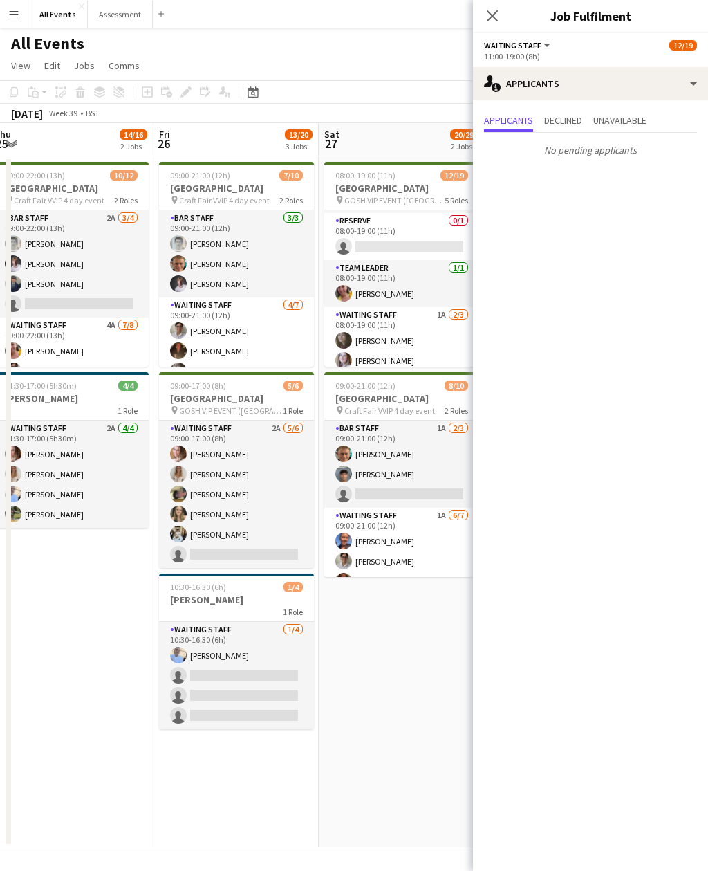
scroll to position [111, 0]
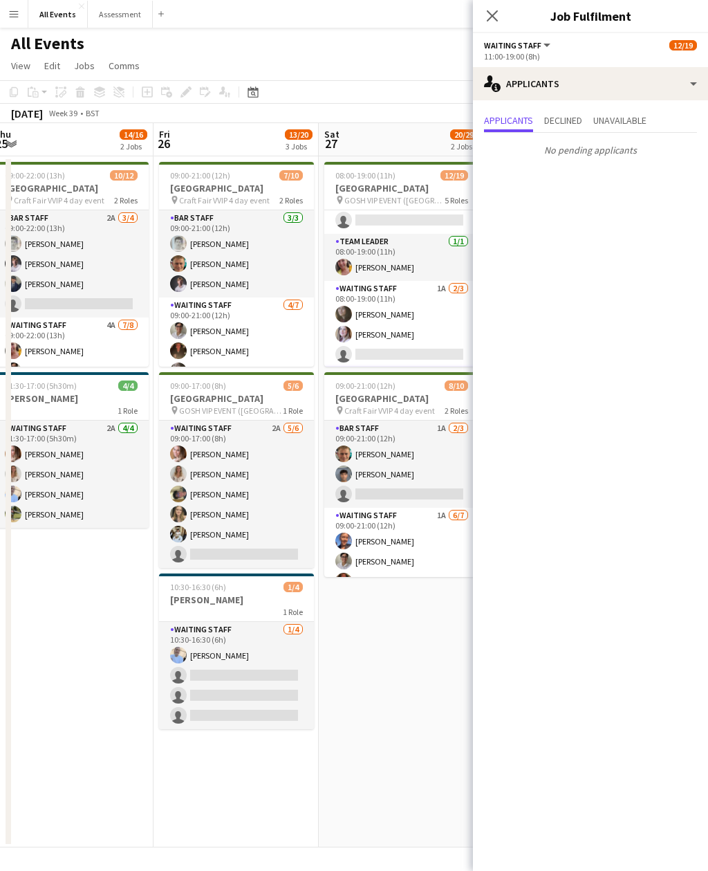
click at [376, 333] on app-card-role "Waiting Staff 1A 2/3 08:00-19:00 (11h) Flora McCullough Tilly Sherwin single-ne…" at bounding box center [401, 324] width 155 height 87
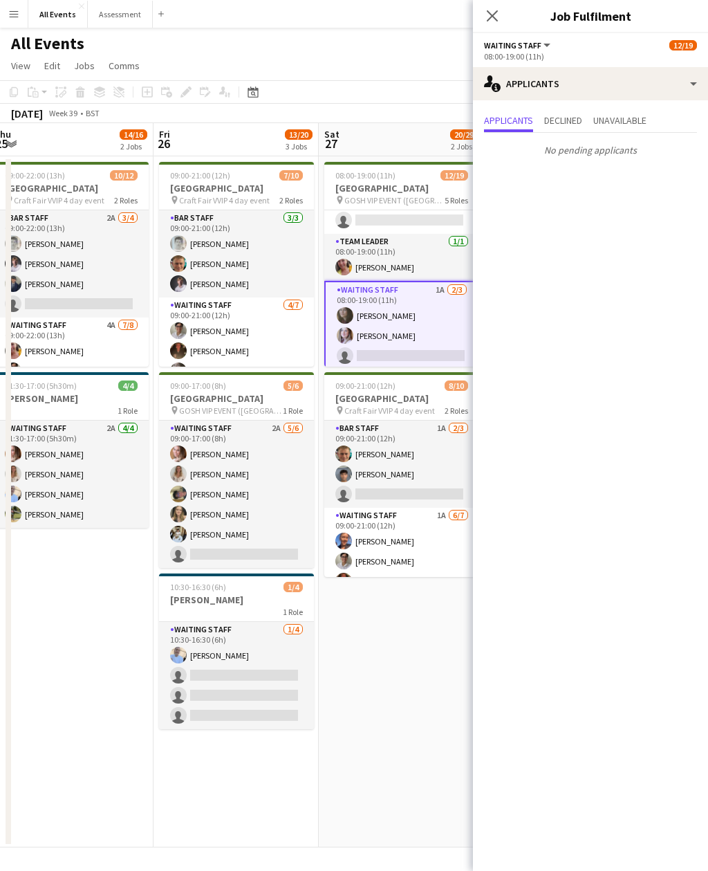
click at [237, 338] on app-card-role "Waiting Staff 4/7 09:00-21:00 (12h) Emily Reeve Austin Pyle Flora McCullough Po…" at bounding box center [236, 380] width 155 height 167
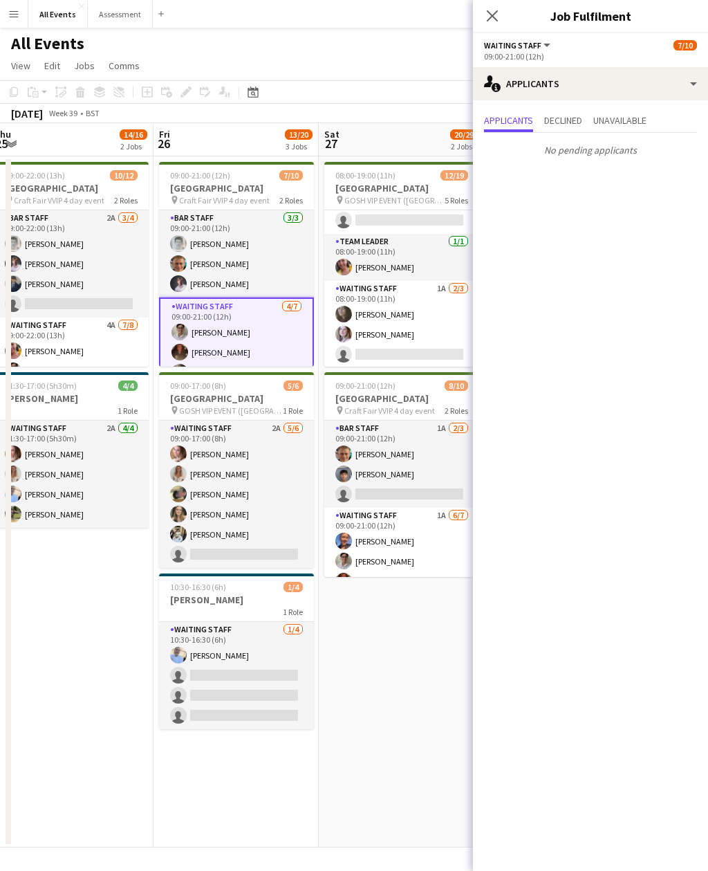
click at [198, 258] on app-card-role "Bar Staff 3/3 09:00-21:00 (12h) Lorant Kiraly George Hayter Robert Usher" at bounding box center [236, 253] width 155 height 87
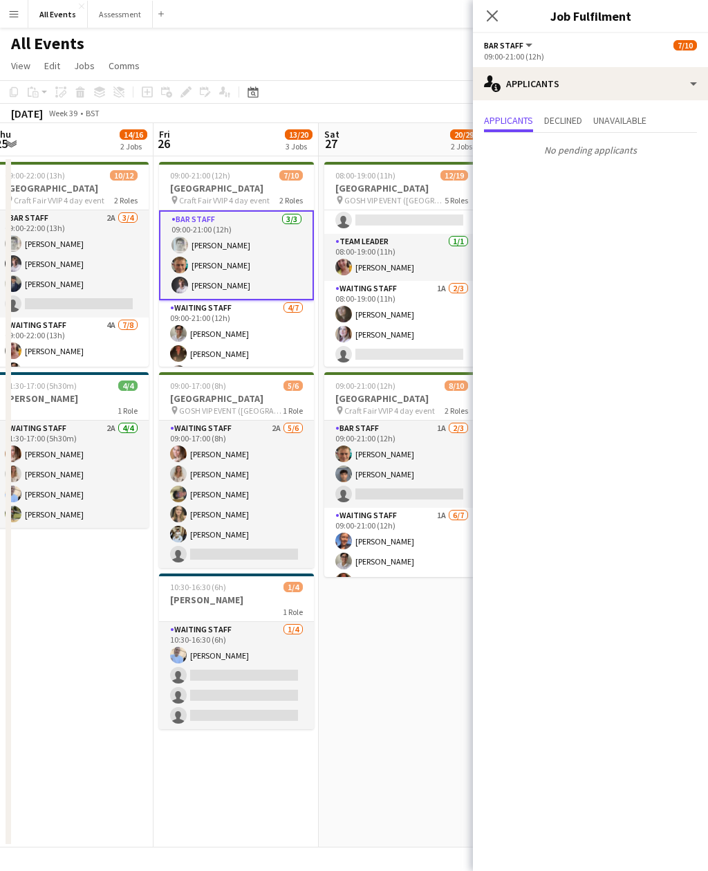
click at [212, 467] on app-card-role "Waiting Staff 2A 5/6 09:00-17:00 (8h) Grace Reilly Isobel Crabb Franco Rubinste…" at bounding box center [236, 494] width 155 height 147
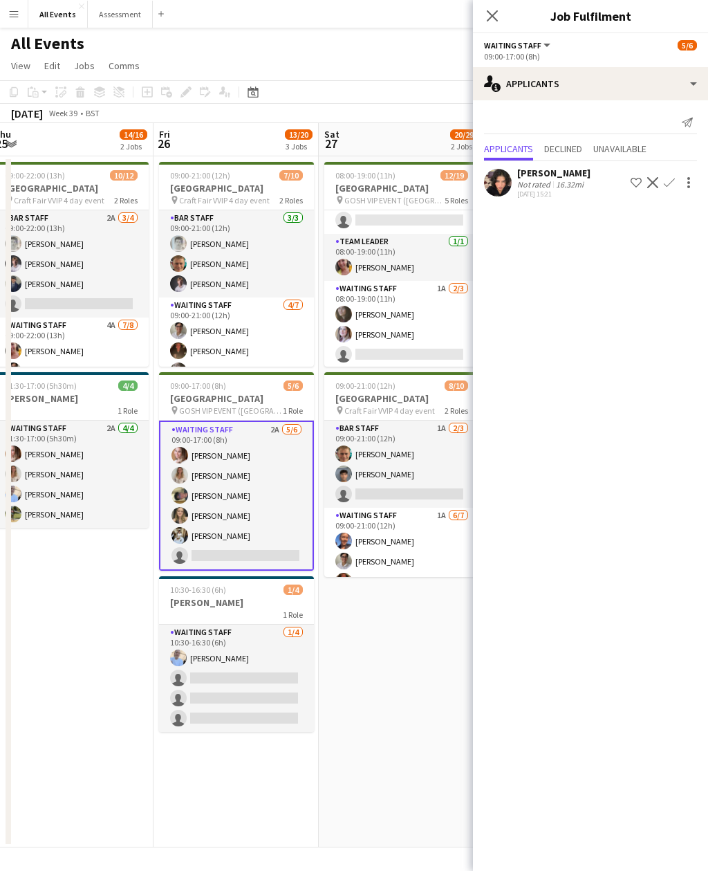
click at [221, 661] on app-card-role "Waiting Staff 1/4 10:30-16:30 (6h) Bethany Cook single-neutral-actions single-n…" at bounding box center [236, 678] width 155 height 107
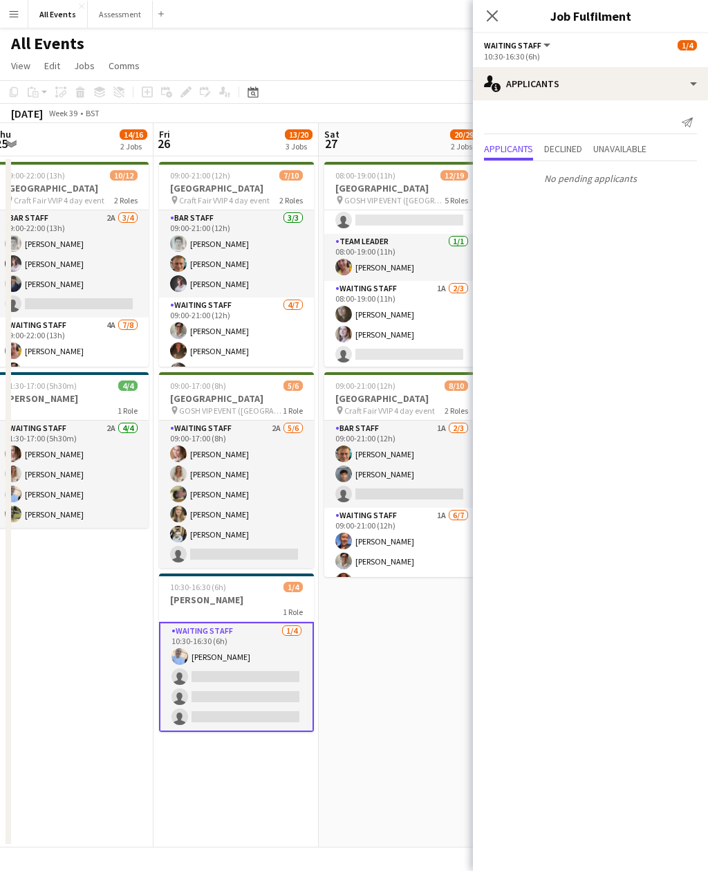
click at [85, 317] on app-card-role "Bar Staff 2A [DATE] 09:00-22:00 (13h) [PERSON_NAME] [PERSON_NAME] [PERSON_NAME]…" at bounding box center [71, 263] width 155 height 107
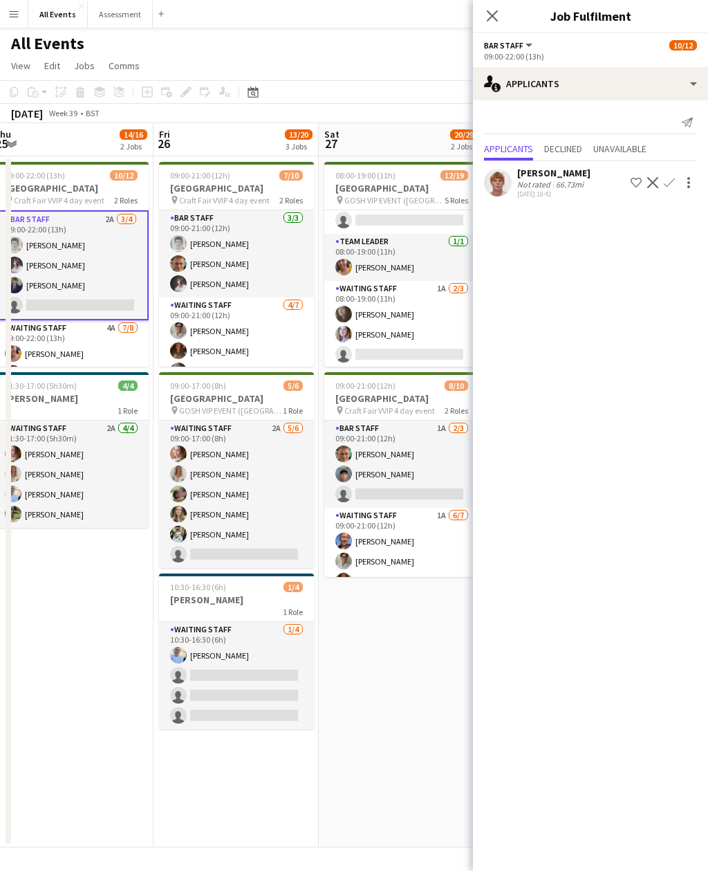
click at [59, 358] on app-card-role "Waiting Staff 4A 7/8 09:00-22:00 (13h) Ruth Danieli Emily Reeve Austin Pyle Flo…" at bounding box center [71, 413] width 155 height 187
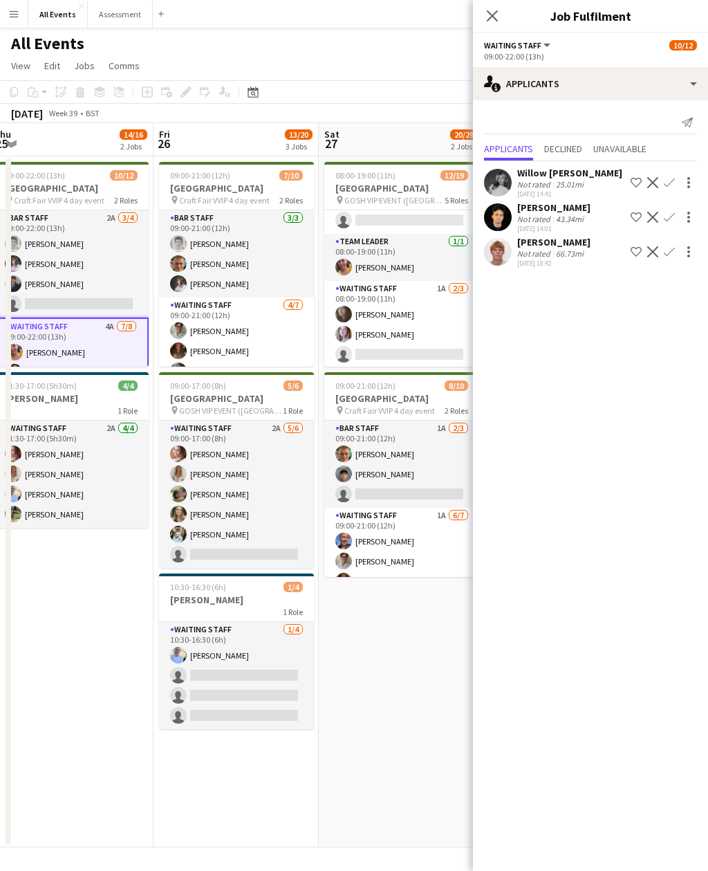
click at [45, 460] on app-card-role "Waiting Staff 2A 4/4 11:30-17:00 (5h30m) Grace Reilly Isobel Crabb Bethany Cook…" at bounding box center [71, 474] width 155 height 107
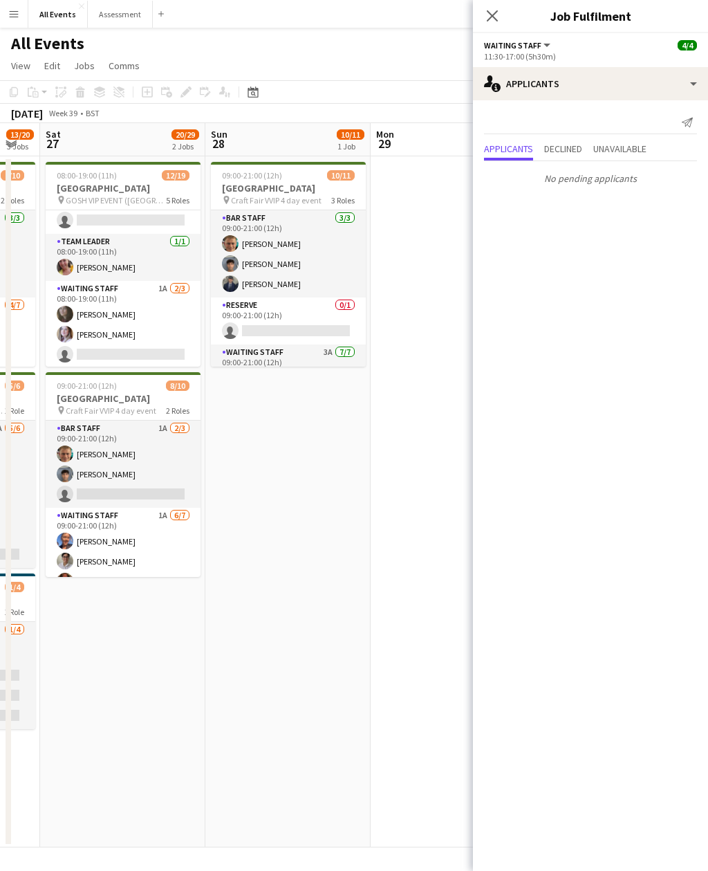
scroll to position [0, 358]
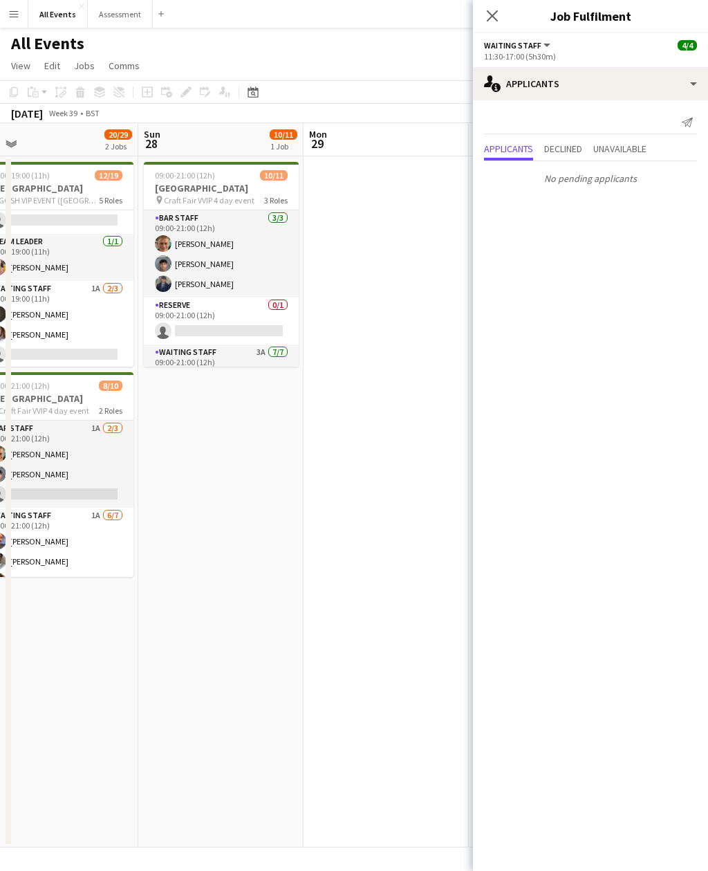
click at [126, 400] on h3 "[GEOGRAPHIC_DATA]" at bounding box center [56, 398] width 155 height 12
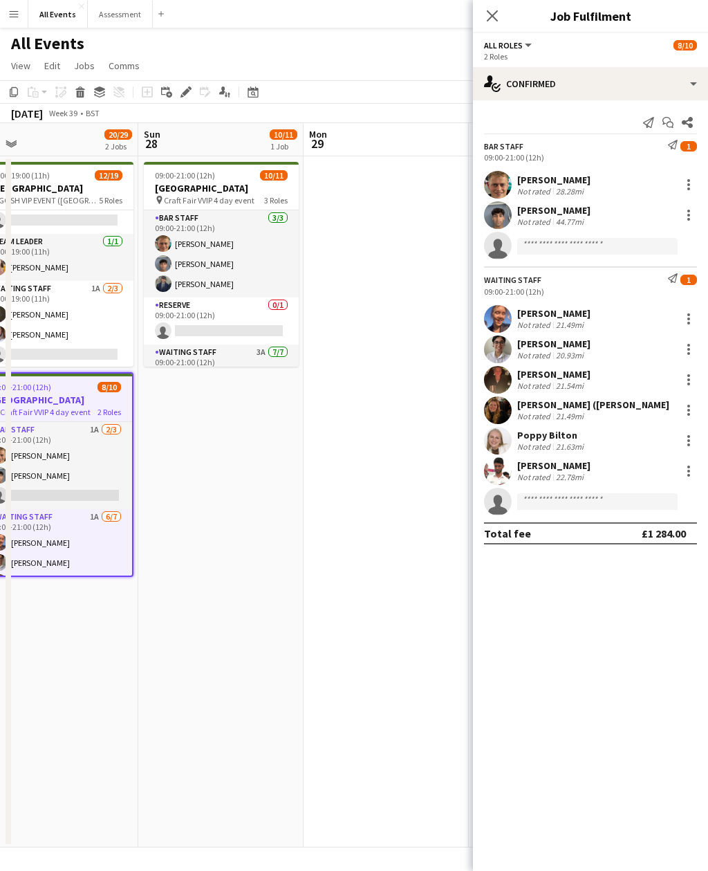
click at [196, 348] on app-card-role "Waiting Staff 3A 7/7 09:00-21:00 (12h) Ruth Danieli Erin Lambourn Emily Reeve A…" at bounding box center [221, 430] width 155 height 172
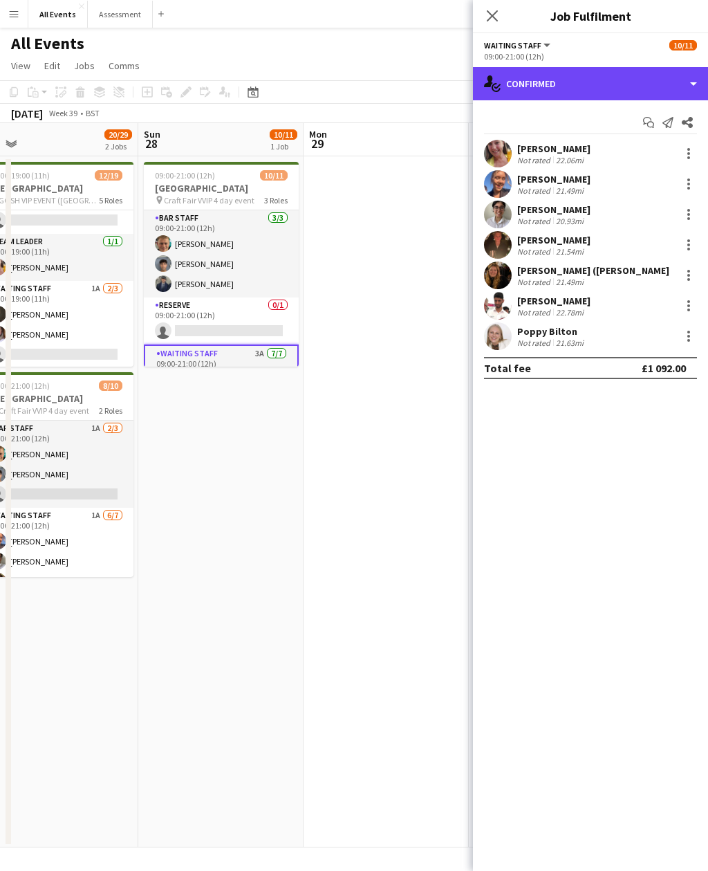
click at [516, 82] on div "single-neutral-actions-check-2 Confirmed" at bounding box center [590, 83] width 235 height 33
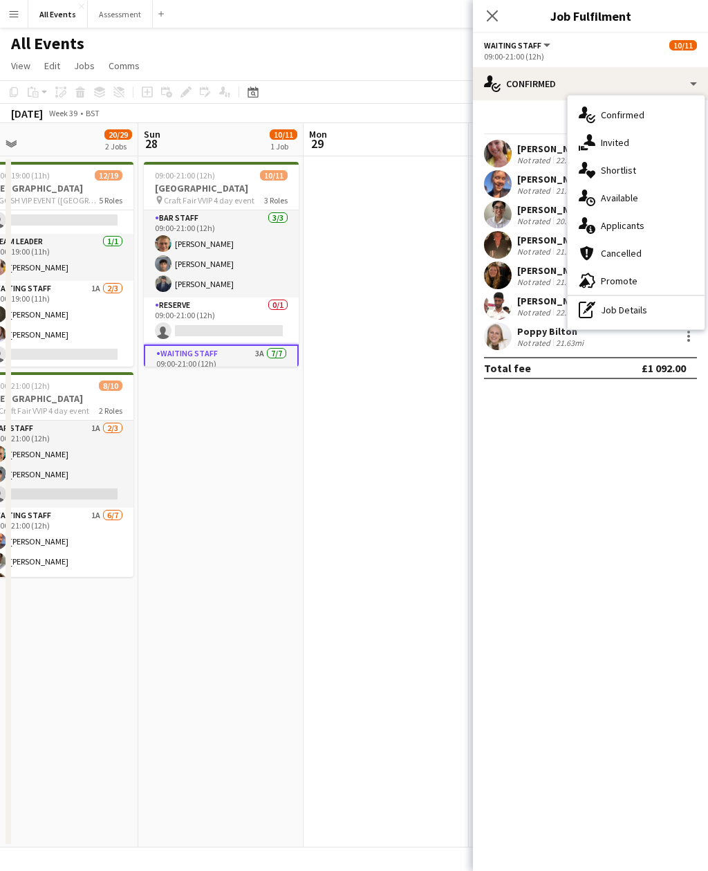
click at [595, 230] on icon at bounding box center [591, 229] width 9 height 9
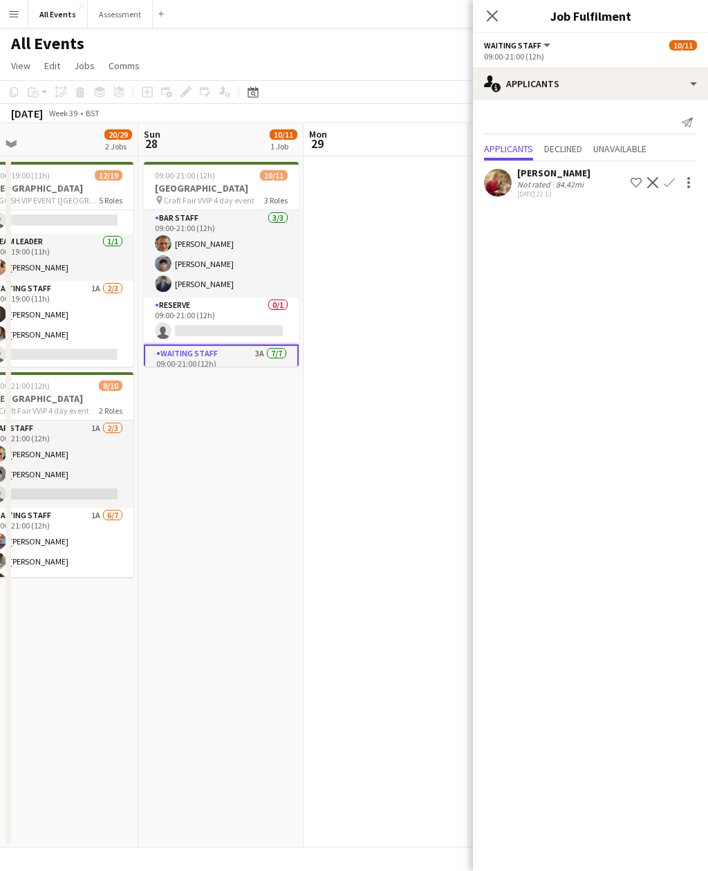
click at [507, 182] on app-user-avatar at bounding box center [498, 183] width 28 height 28
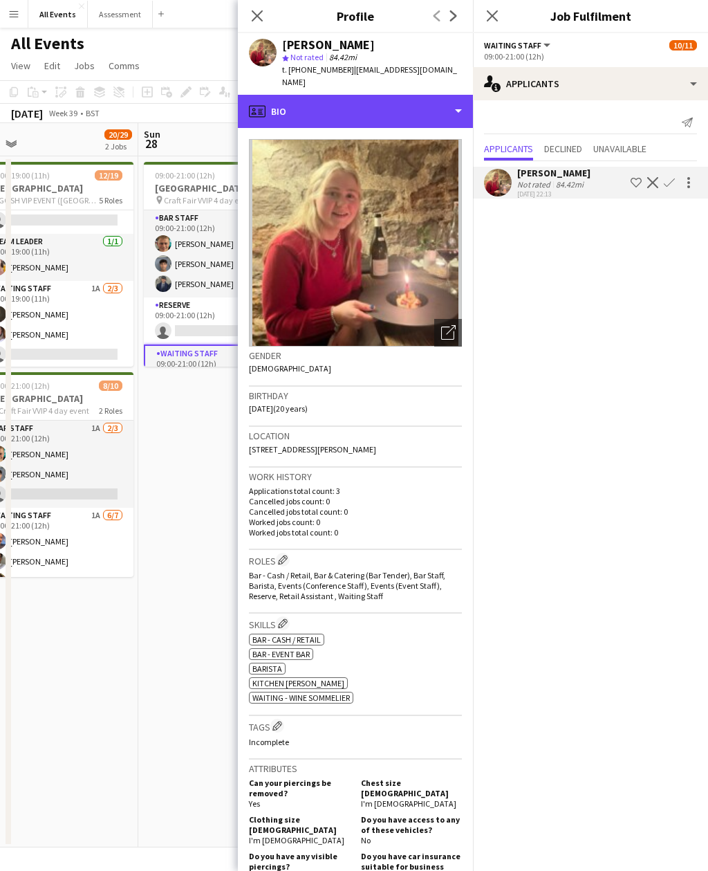
click at [272, 98] on div "profile Bio" at bounding box center [355, 111] width 235 height 33
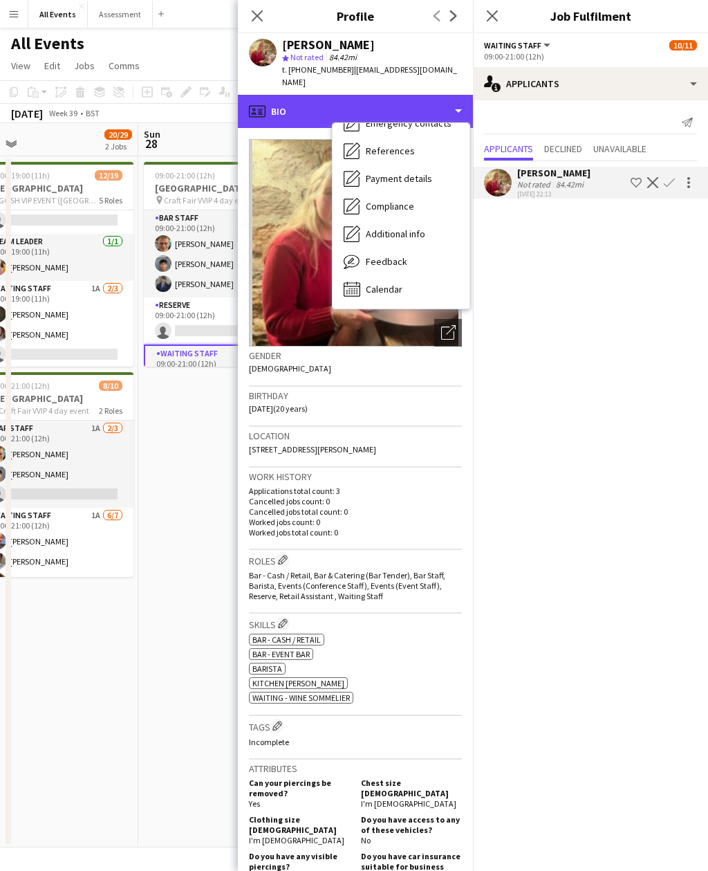
scroll to position [130, 0]
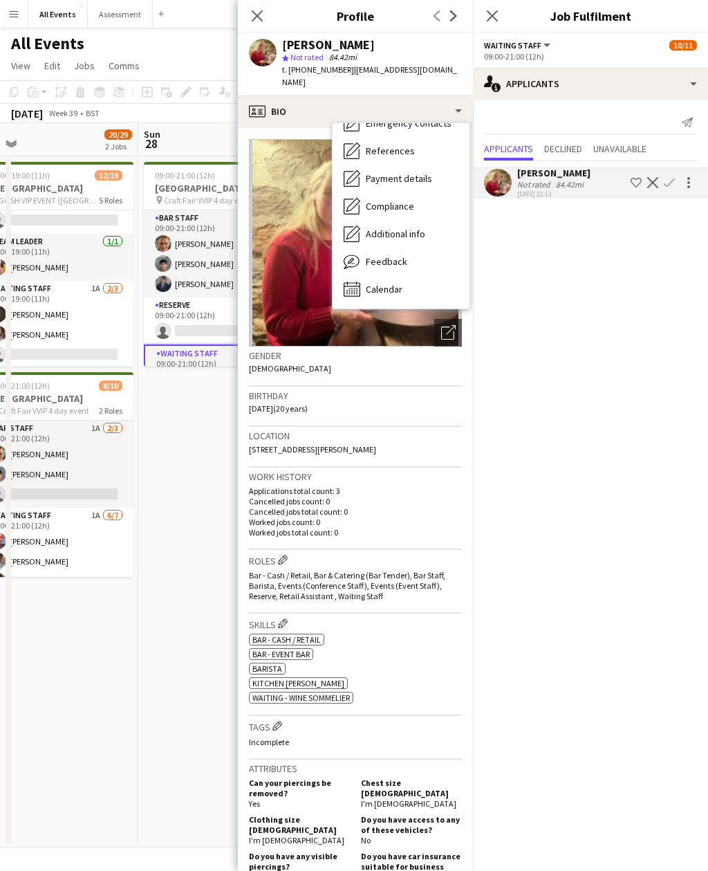
click at [363, 276] on div "Calendar Calendar" at bounding box center [401, 289] width 137 height 28
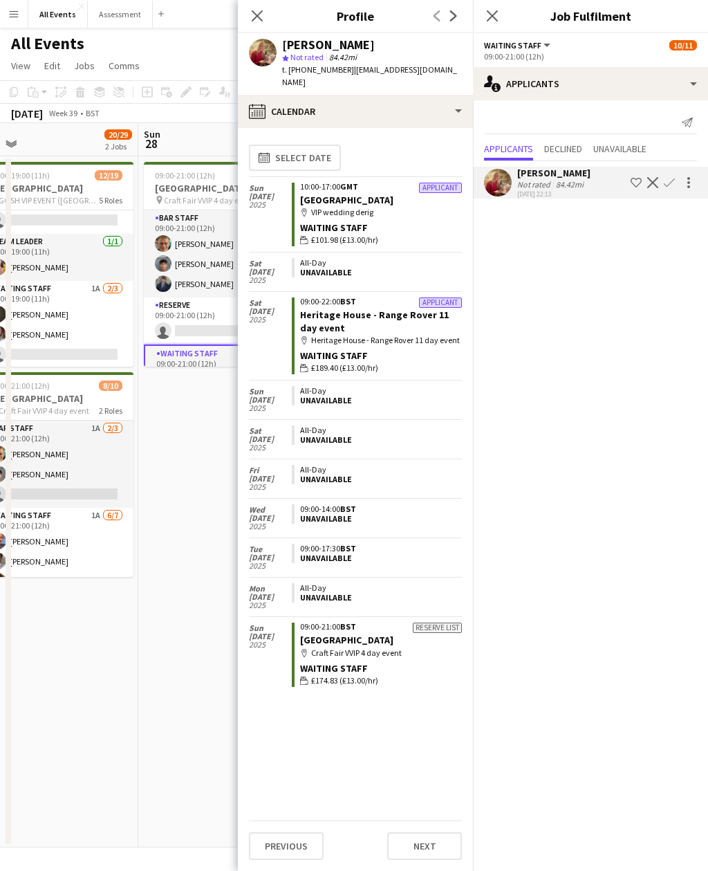
click at [179, 432] on app-date-cell "09:00-21:00 (12h) 10/11 Heritage House pin Craft Fair VVIP 4 day event 3 Roles …" at bounding box center [220, 501] width 165 height 691
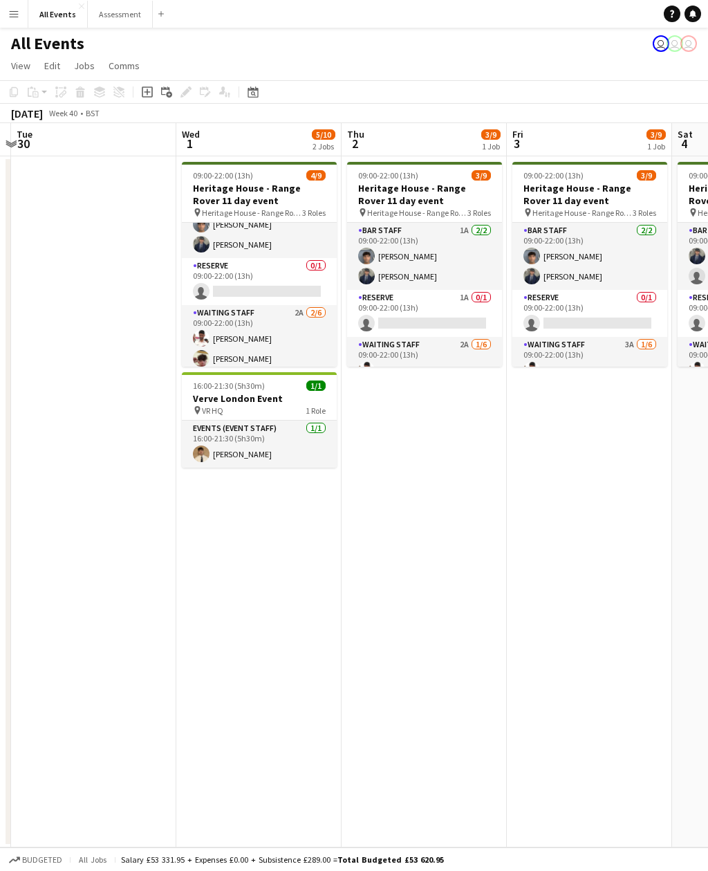
scroll to position [64, 0]
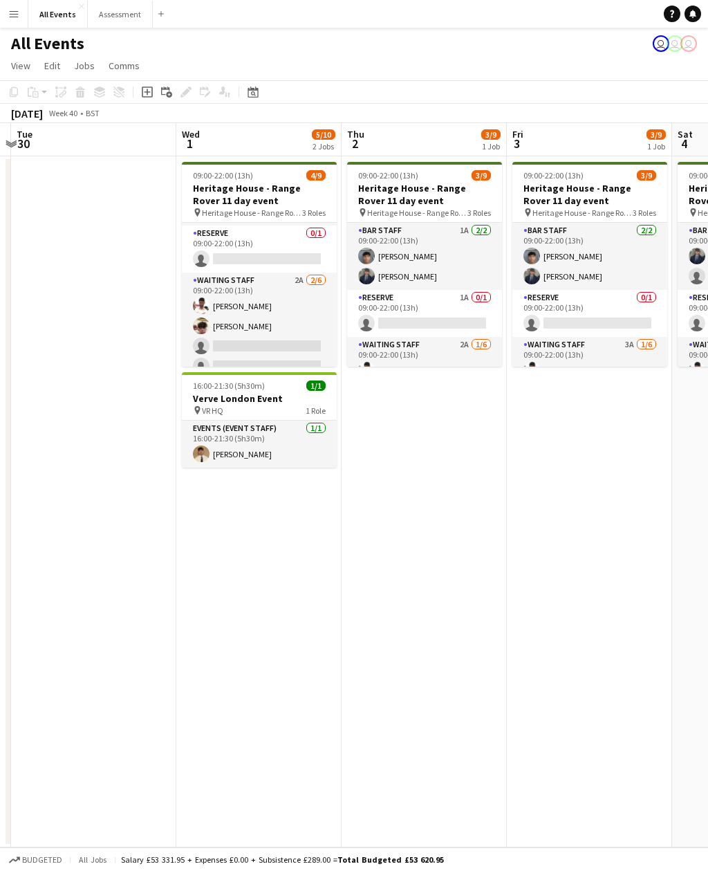
click at [15, 7] on button "Menu" at bounding box center [14, 14] width 28 height 28
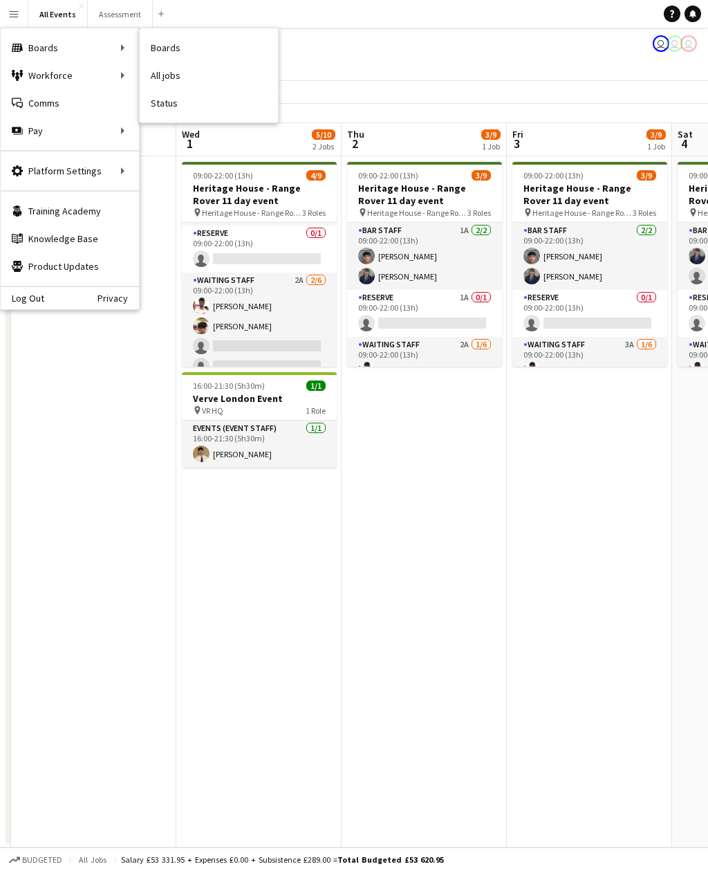
click at [170, 107] on link "Status" at bounding box center [209, 103] width 138 height 28
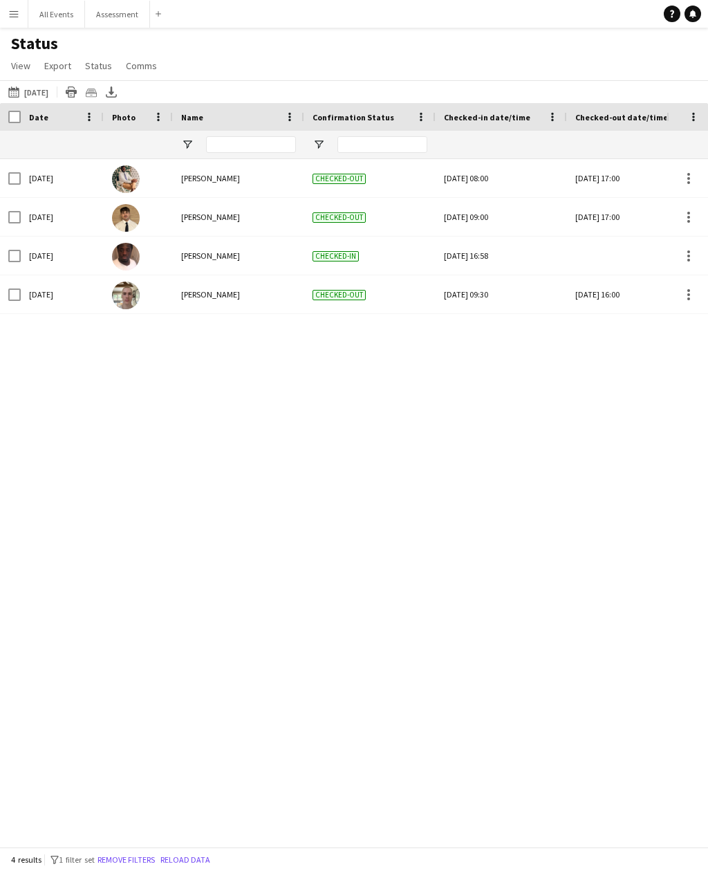
click at [39, 88] on button "23-09-2025 to 29-09-2025 21-09-2025" at bounding box center [29, 92] width 46 height 17
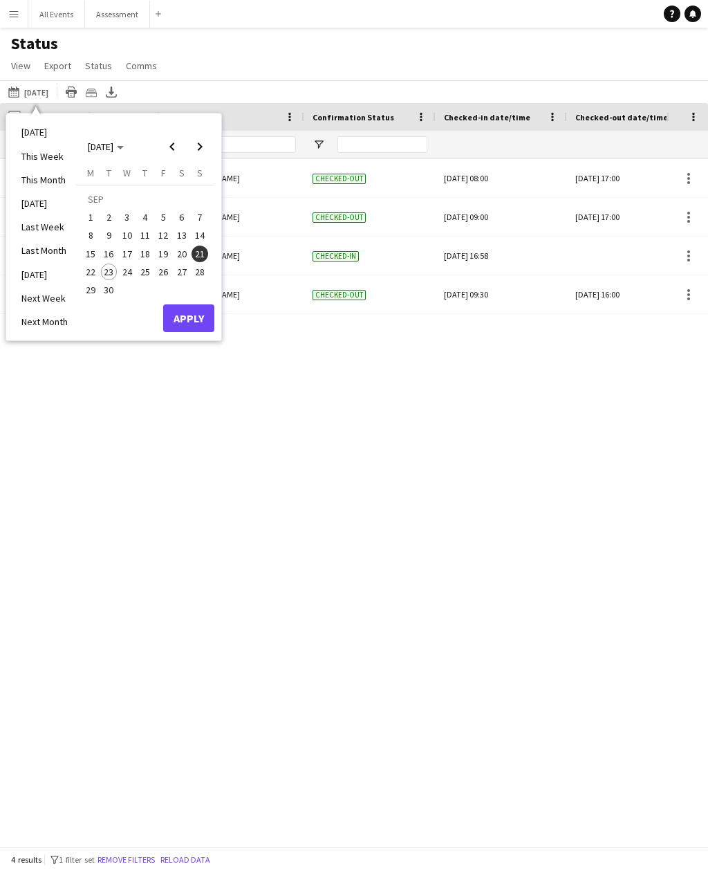
click at [145, 217] on span "4" at bounding box center [145, 217] width 17 height 17
click at [176, 308] on button "Apply" at bounding box center [188, 318] width 51 height 28
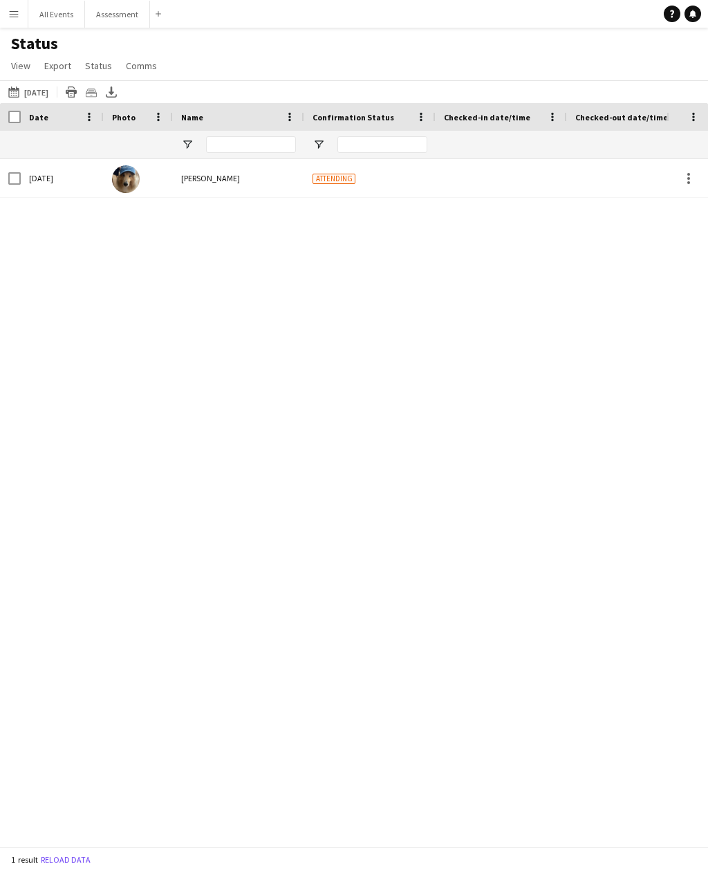
click at [29, 91] on button "23-09-2025 to 29-09-2025 04-09-2025" at bounding box center [29, 92] width 46 height 17
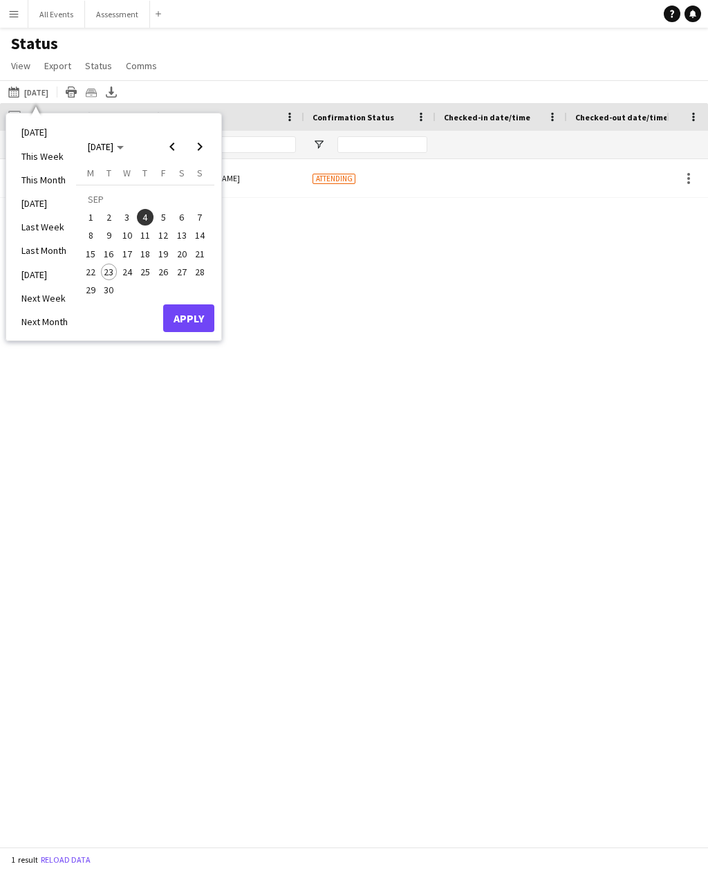
click at [165, 223] on span "5" at bounding box center [163, 217] width 17 height 17
click at [190, 325] on button "Apply" at bounding box center [188, 318] width 51 height 28
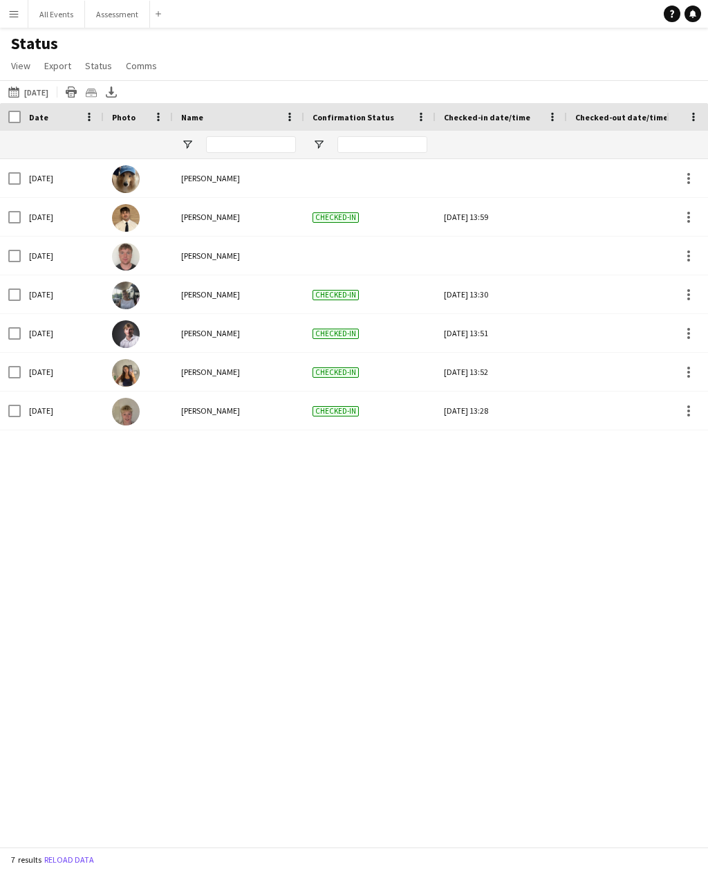
click at [667, 9] on link "Help" at bounding box center [672, 14] width 17 height 17
